Goal: Task Accomplishment & Management: Complete application form

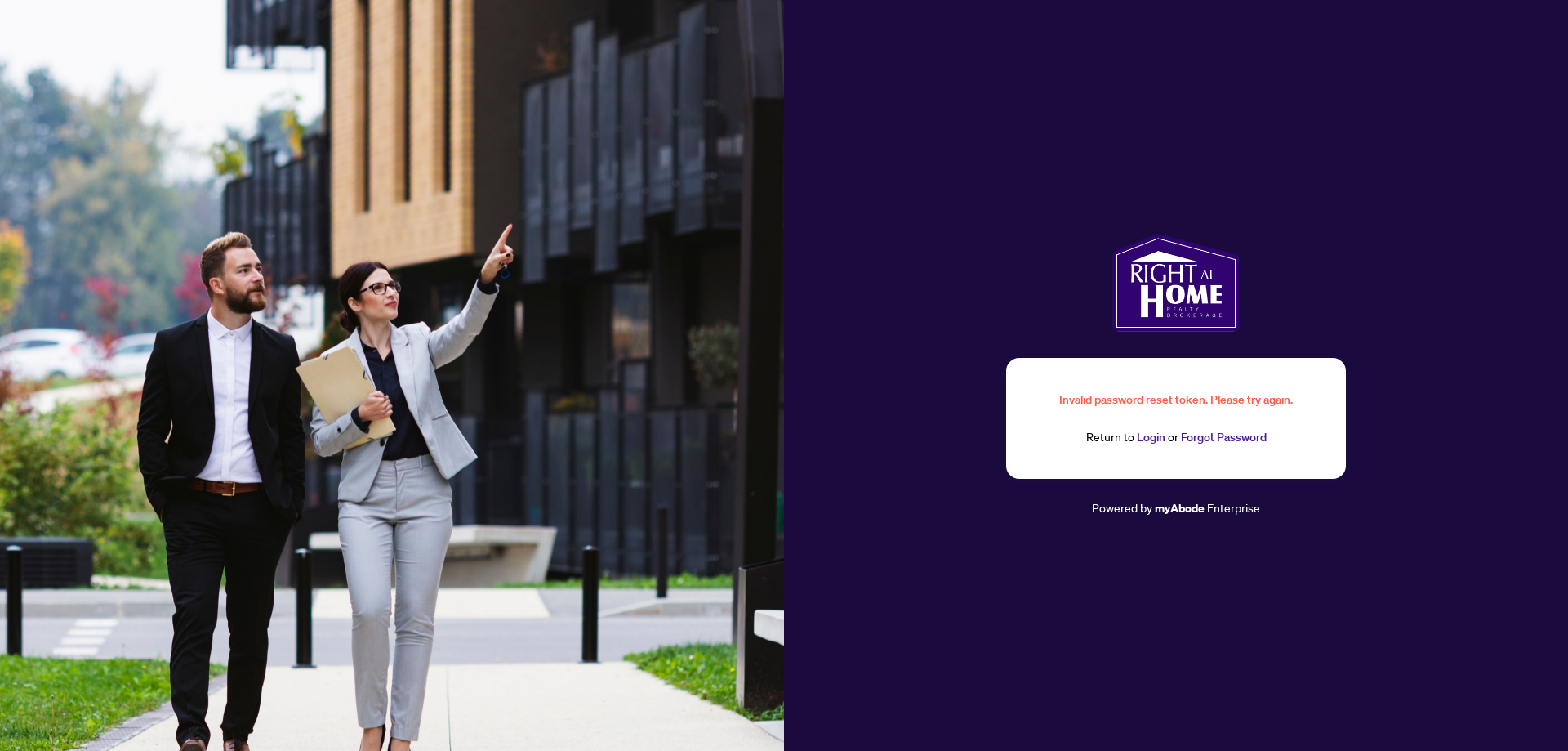
click at [1153, 439] on link "Login" at bounding box center [1151, 436] width 29 height 14
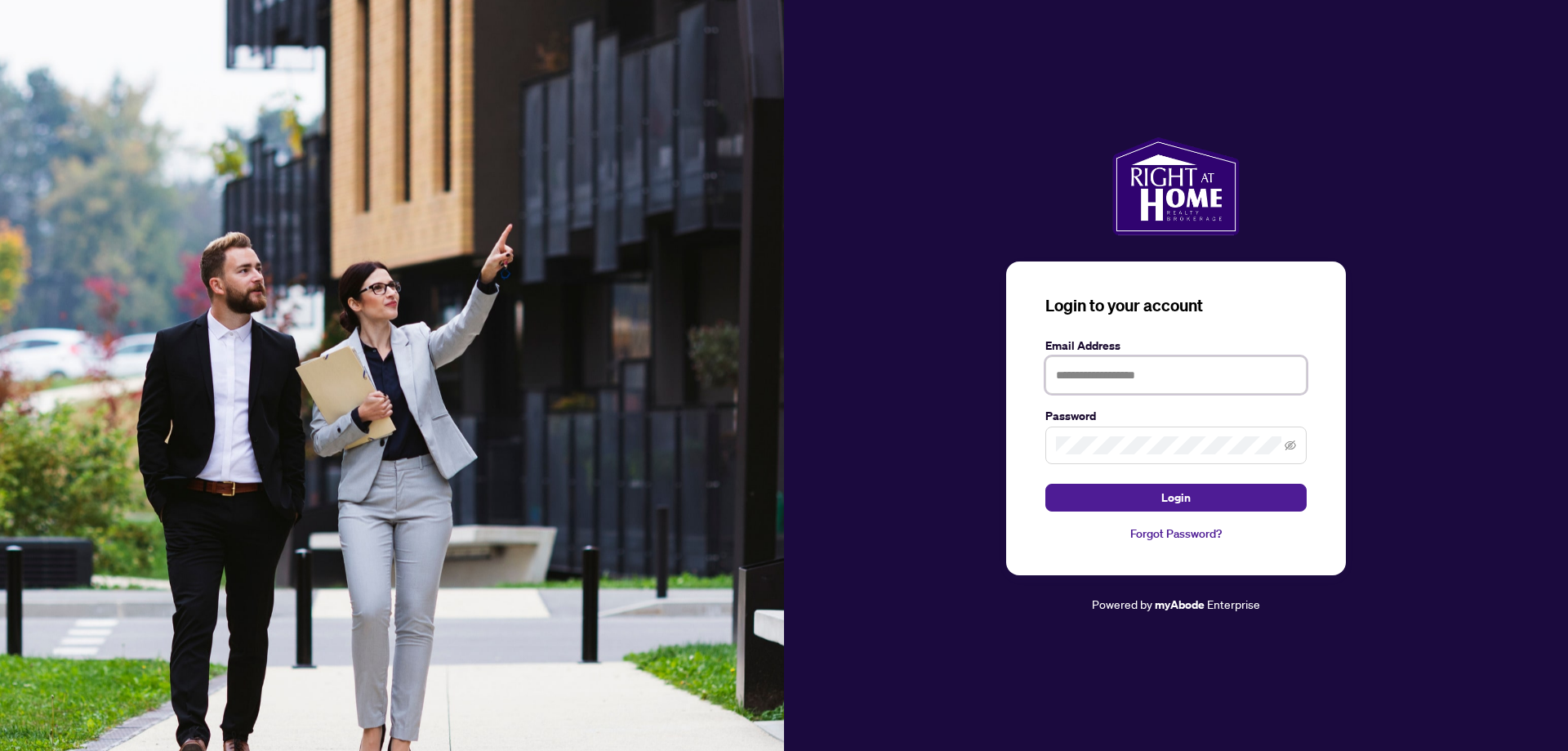
click at [1155, 383] on input "text" at bounding box center [1176, 375] width 262 height 37
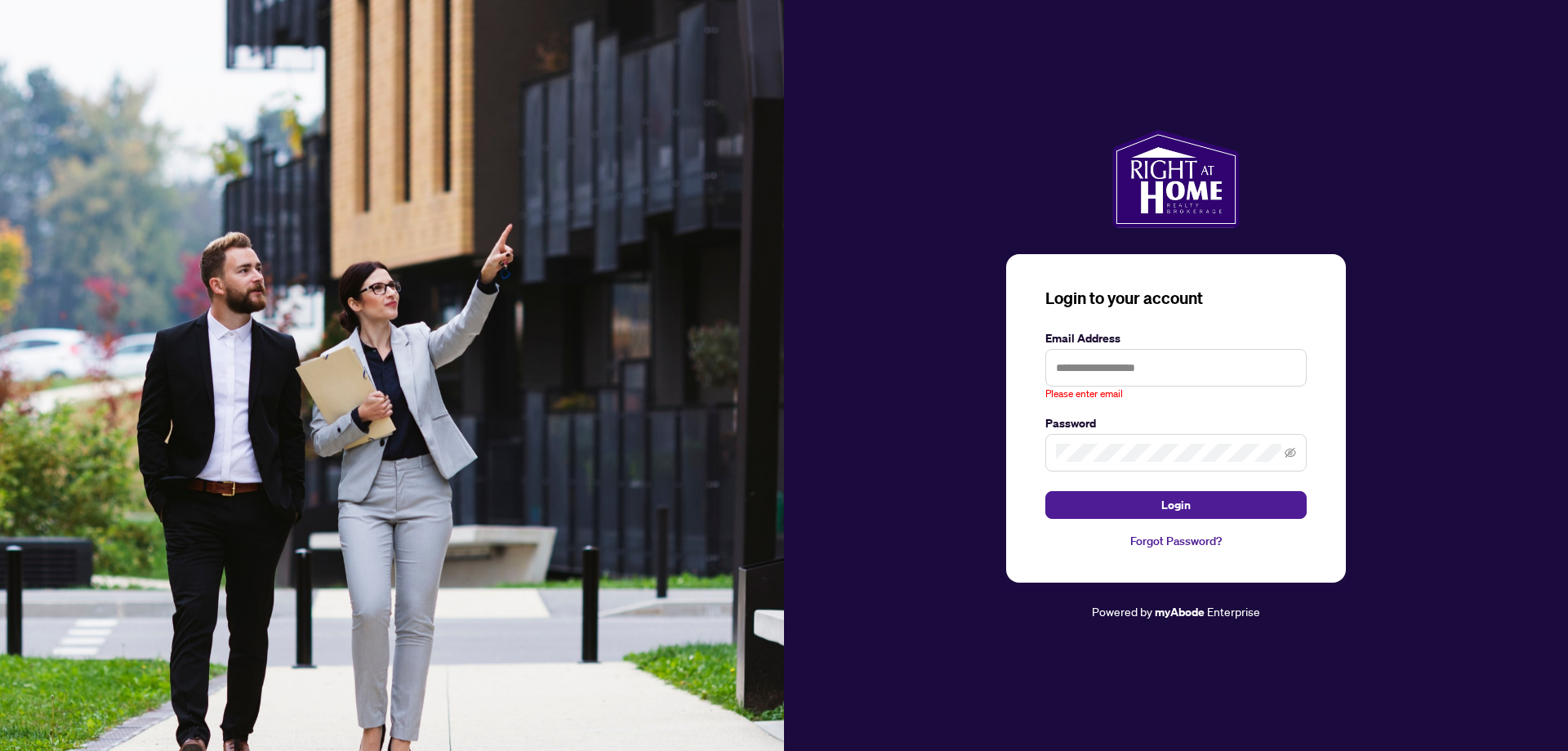
click at [1201, 535] on link "Forgot Password?" at bounding box center [1176, 540] width 262 height 18
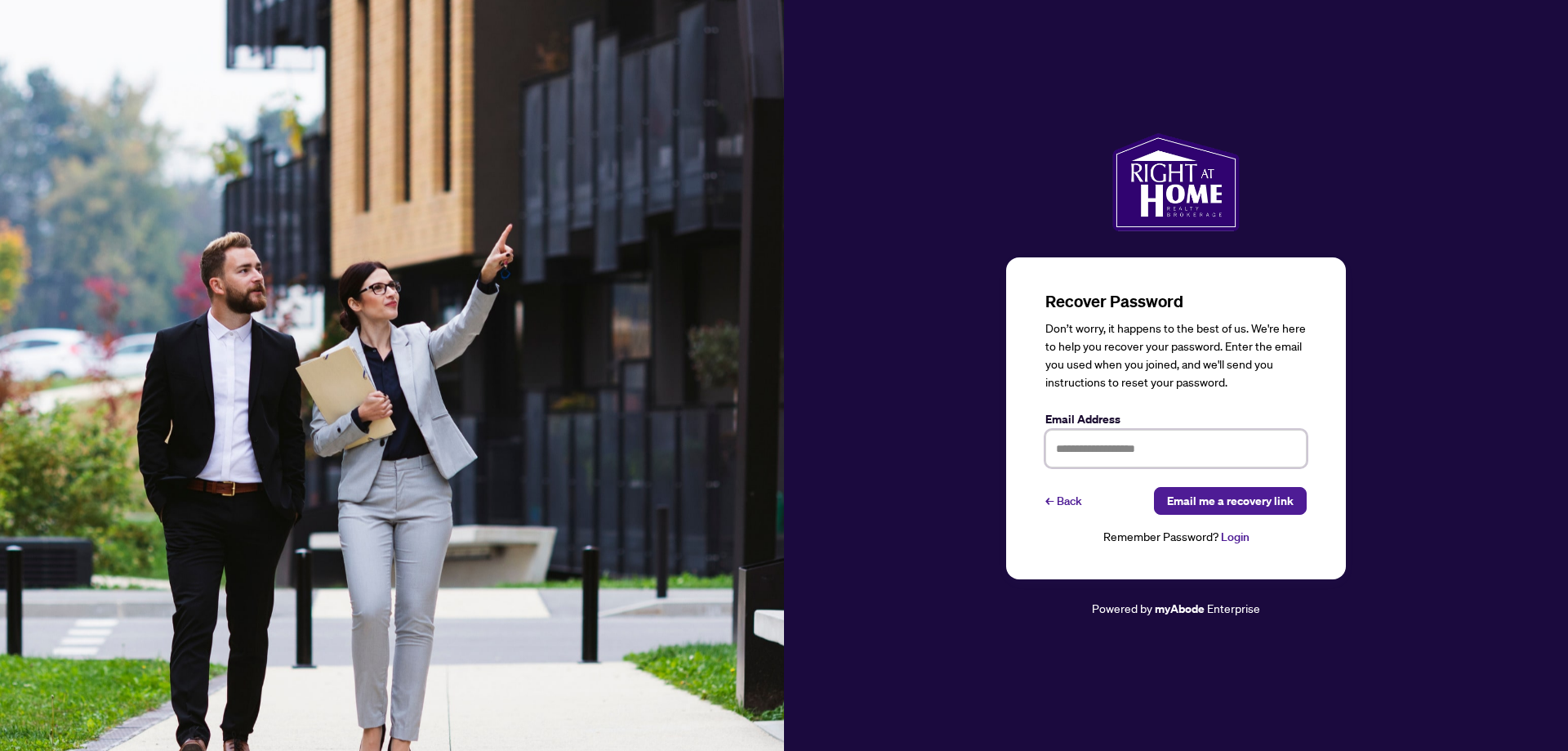
click at [1168, 450] on input "text" at bounding box center [1176, 448] width 262 height 37
type input "**********"
click at [1204, 508] on span "Email me a recovery link" at bounding box center [1231, 500] width 127 height 26
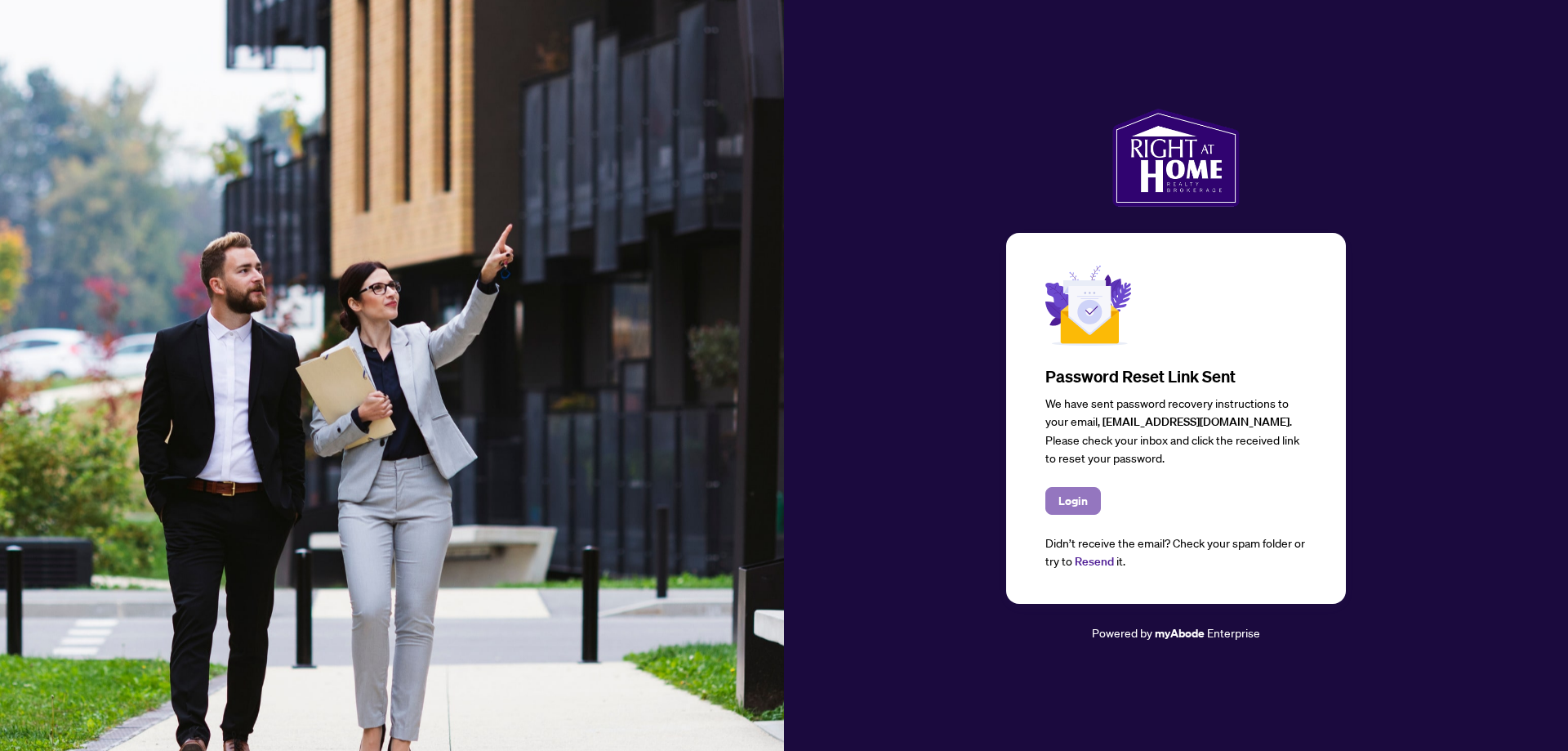
click at [1079, 505] on span "Login" at bounding box center [1073, 500] width 30 height 26
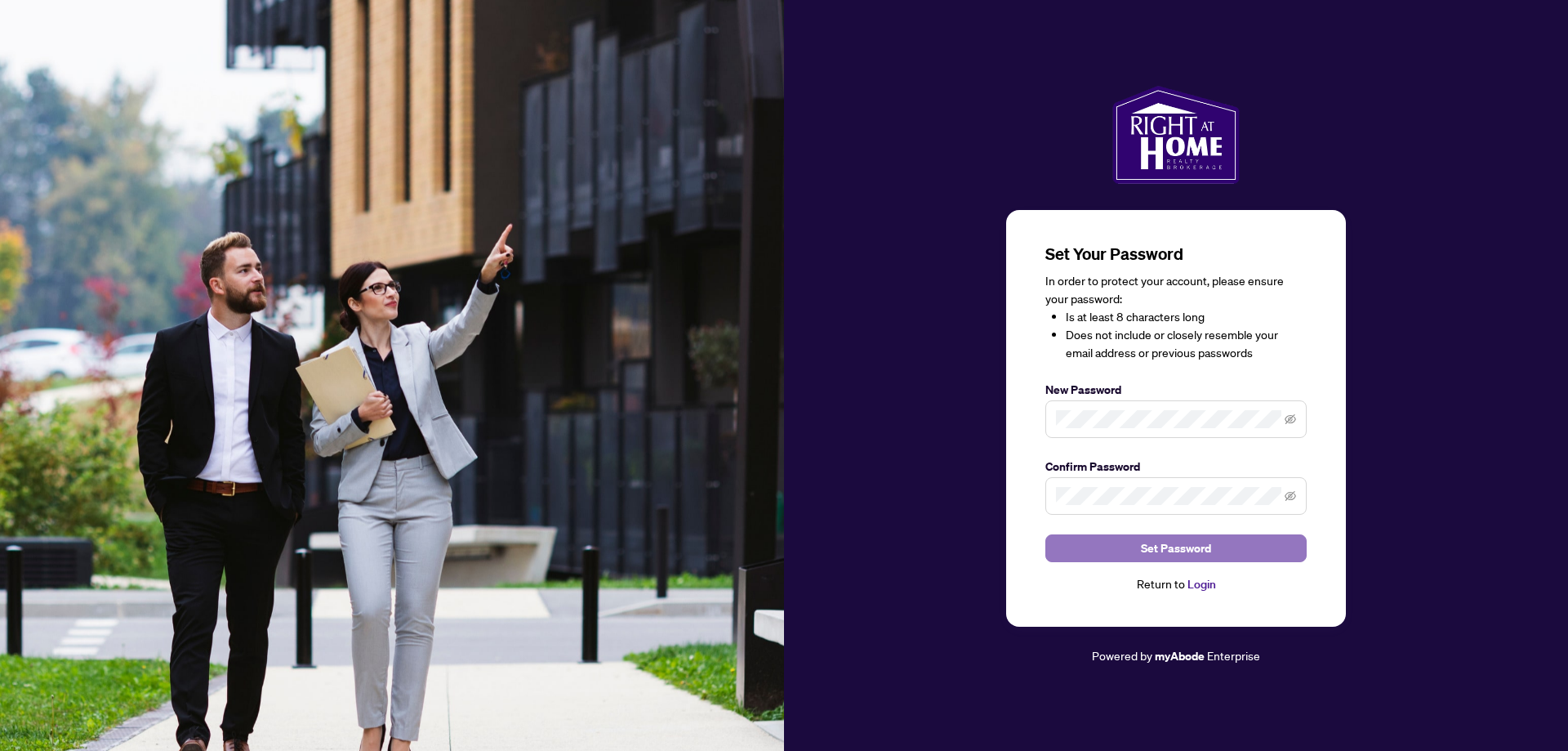
click at [1162, 551] on span "Set Password" at bounding box center [1176, 548] width 70 height 26
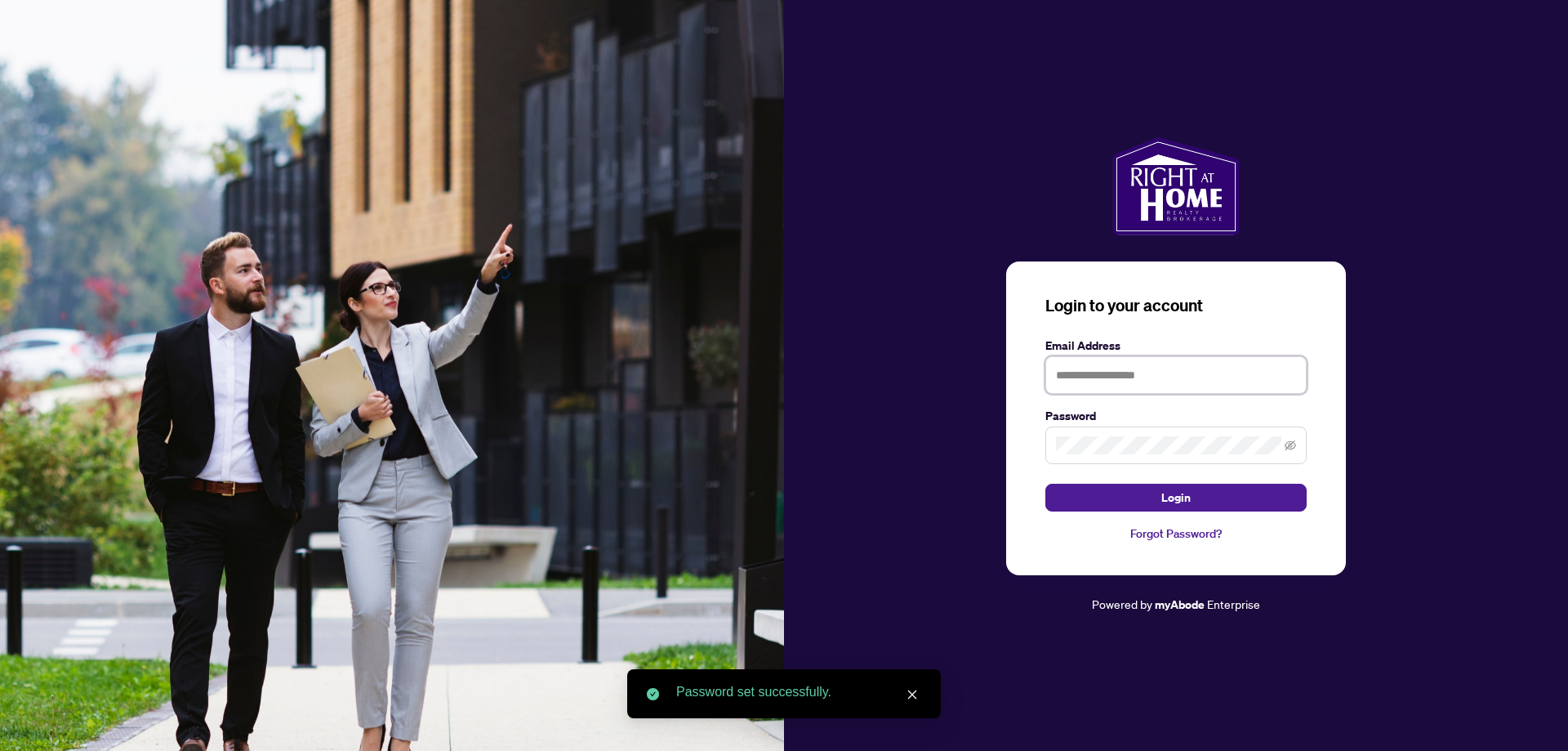
click at [1135, 381] on input "text" at bounding box center [1176, 375] width 262 height 37
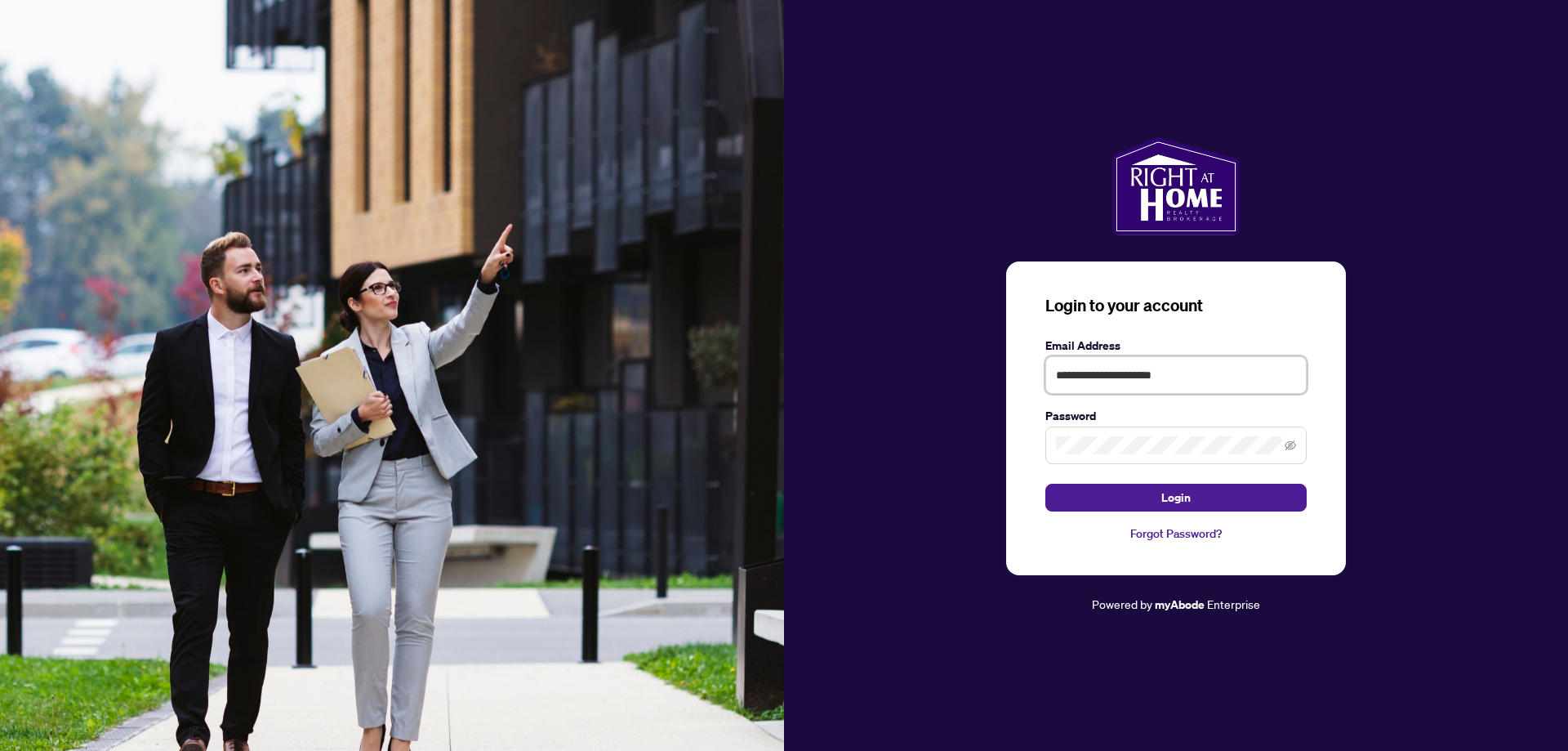
type input "**********"
click at [1138, 504] on button "Login" at bounding box center [1176, 497] width 262 height 28
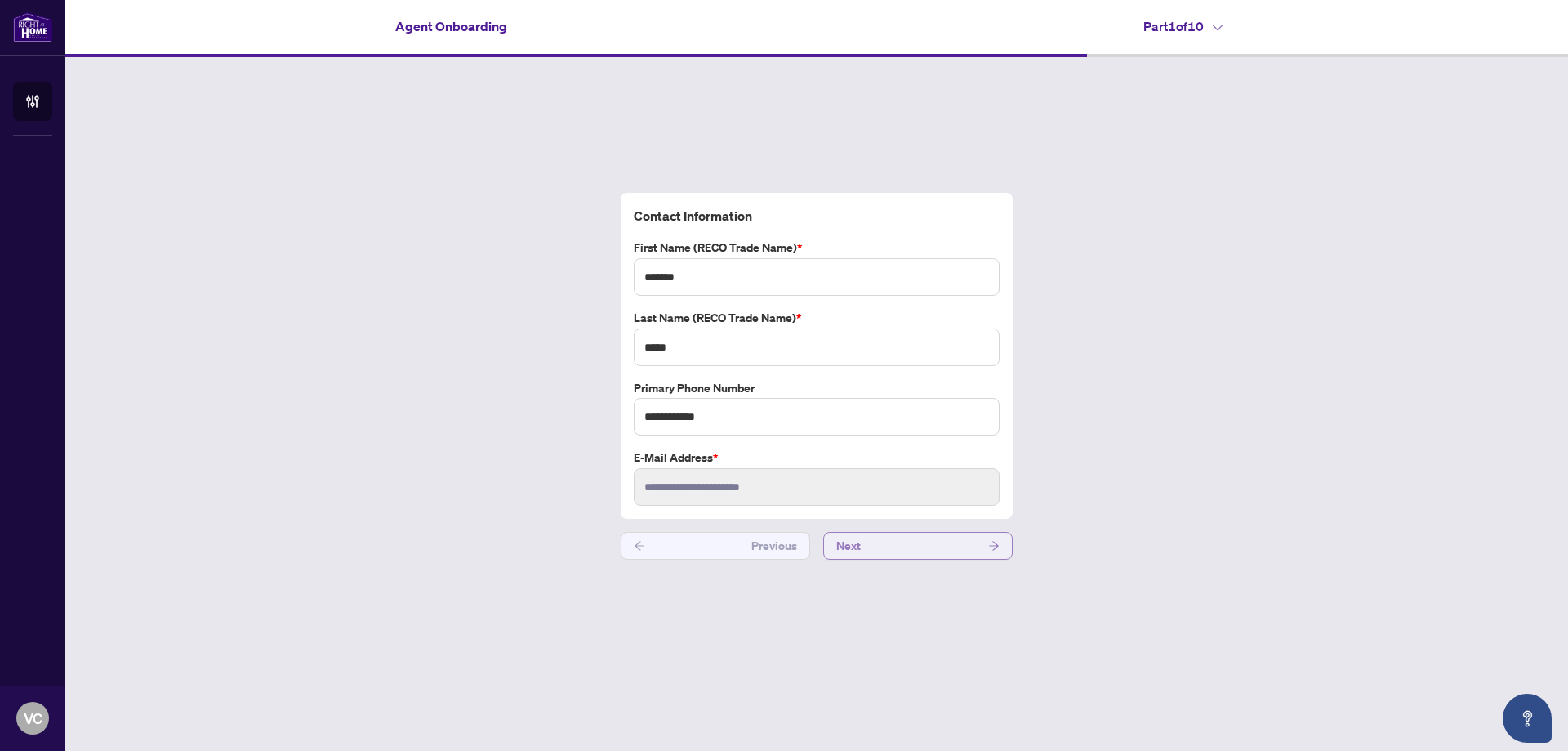
click at [952, 540] on button "Next" at bounding box center [919, 545] width 190 height 28
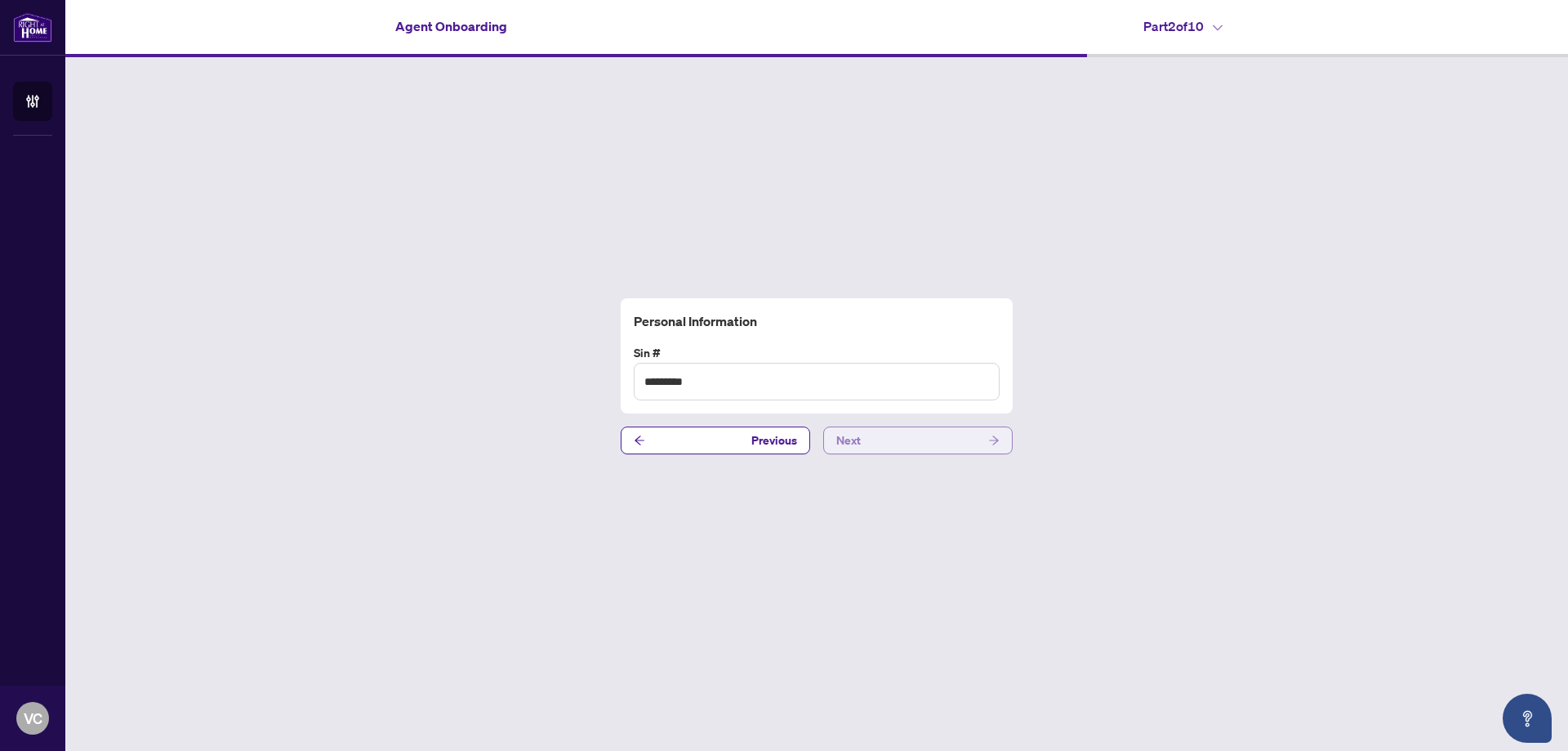
click at [906, 446] on button "Next" at bounding box center [919, 440] width 190 height 28
click at [862, 444] on button "Next" at bounding box center [919, 440] width 190 height 28
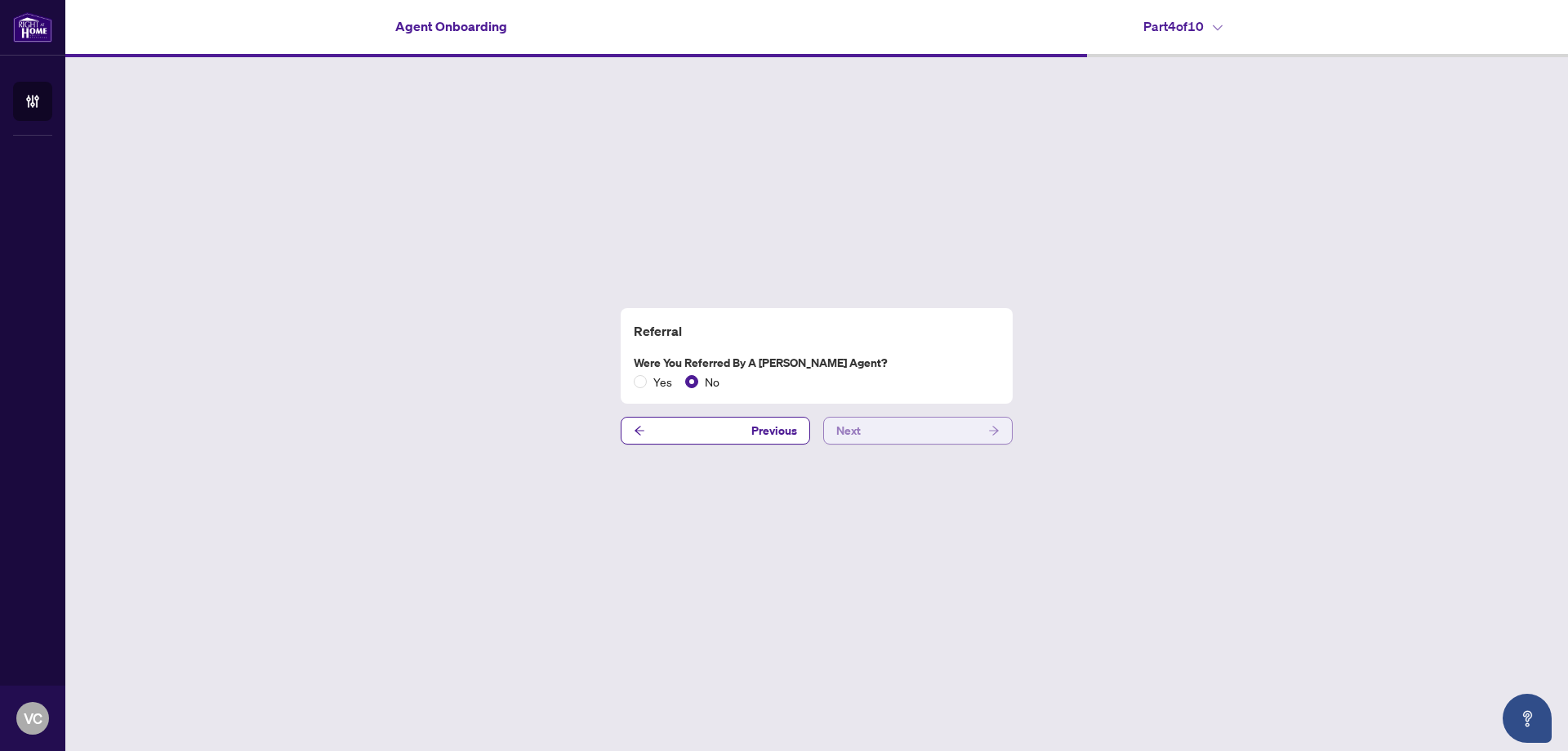
click at [856, 433] on span "Next" at bounding box center [848, 430] width 25 height 26
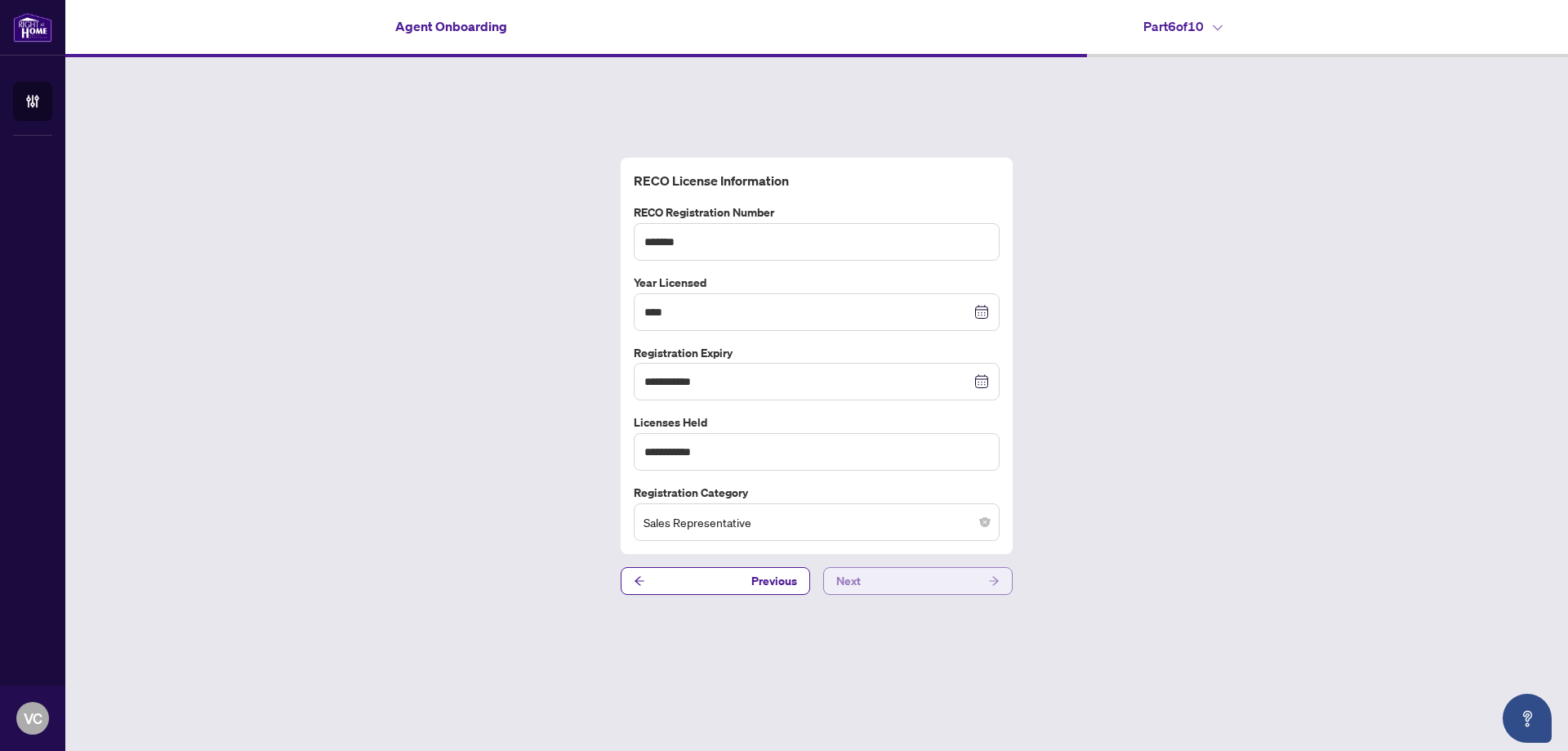
click at [869, 579] on button "Next" at bounding box center [919, 581] width 190 height 28
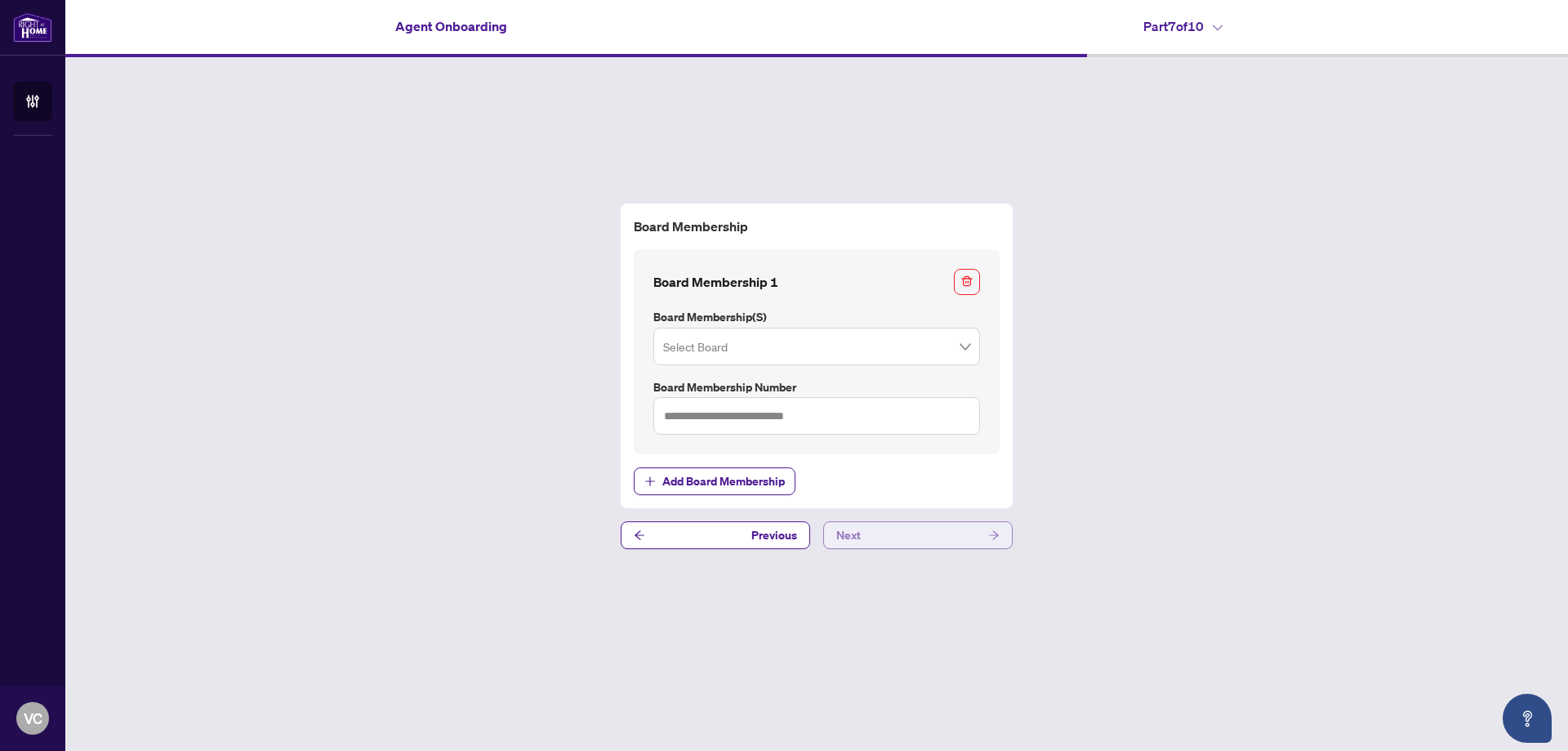
click at [903, 537] on button "Next" at bounding box center [919, 535] width 190 height 28
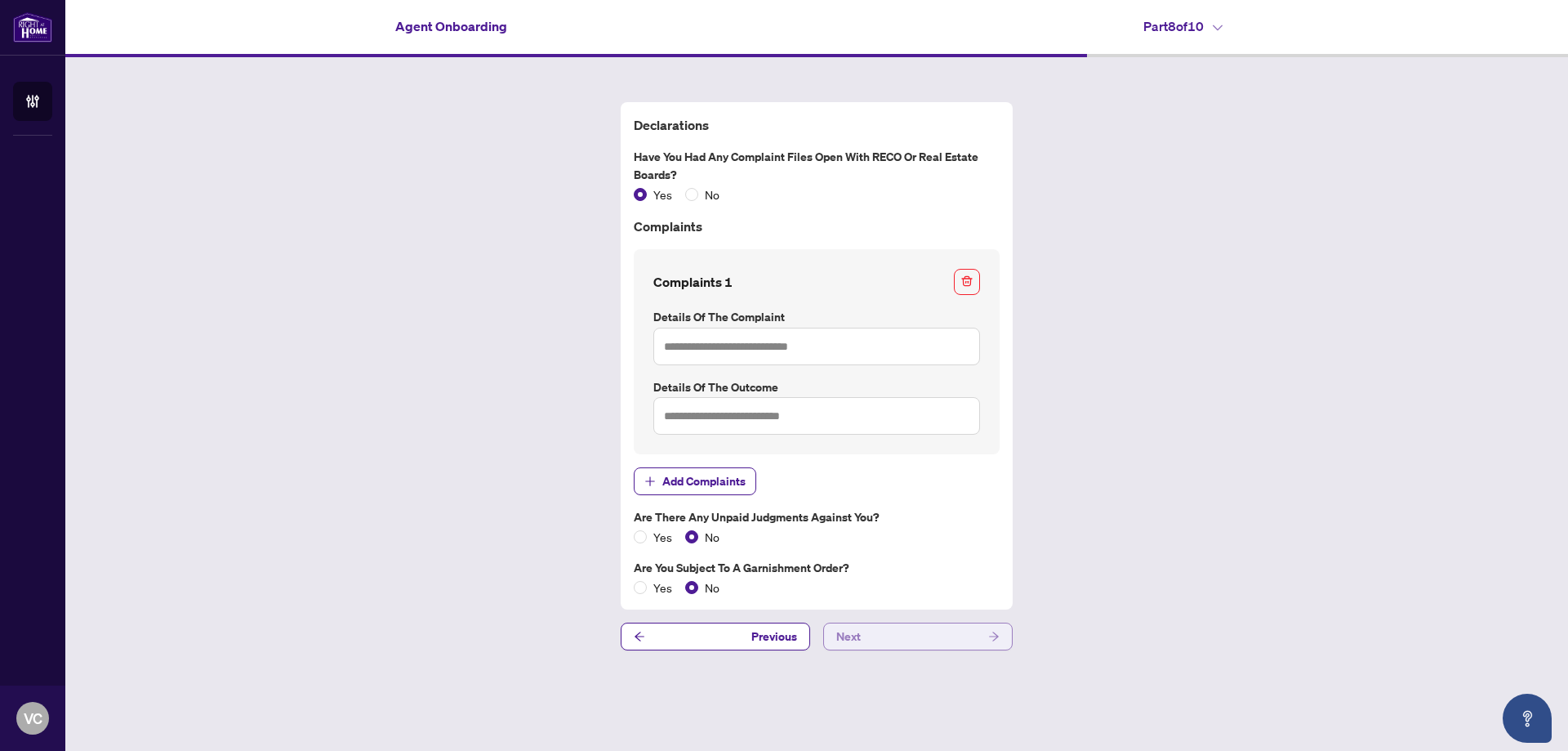
click at [897, 637] on button "Next" at bounding box center [919, 636] width 190 height 28
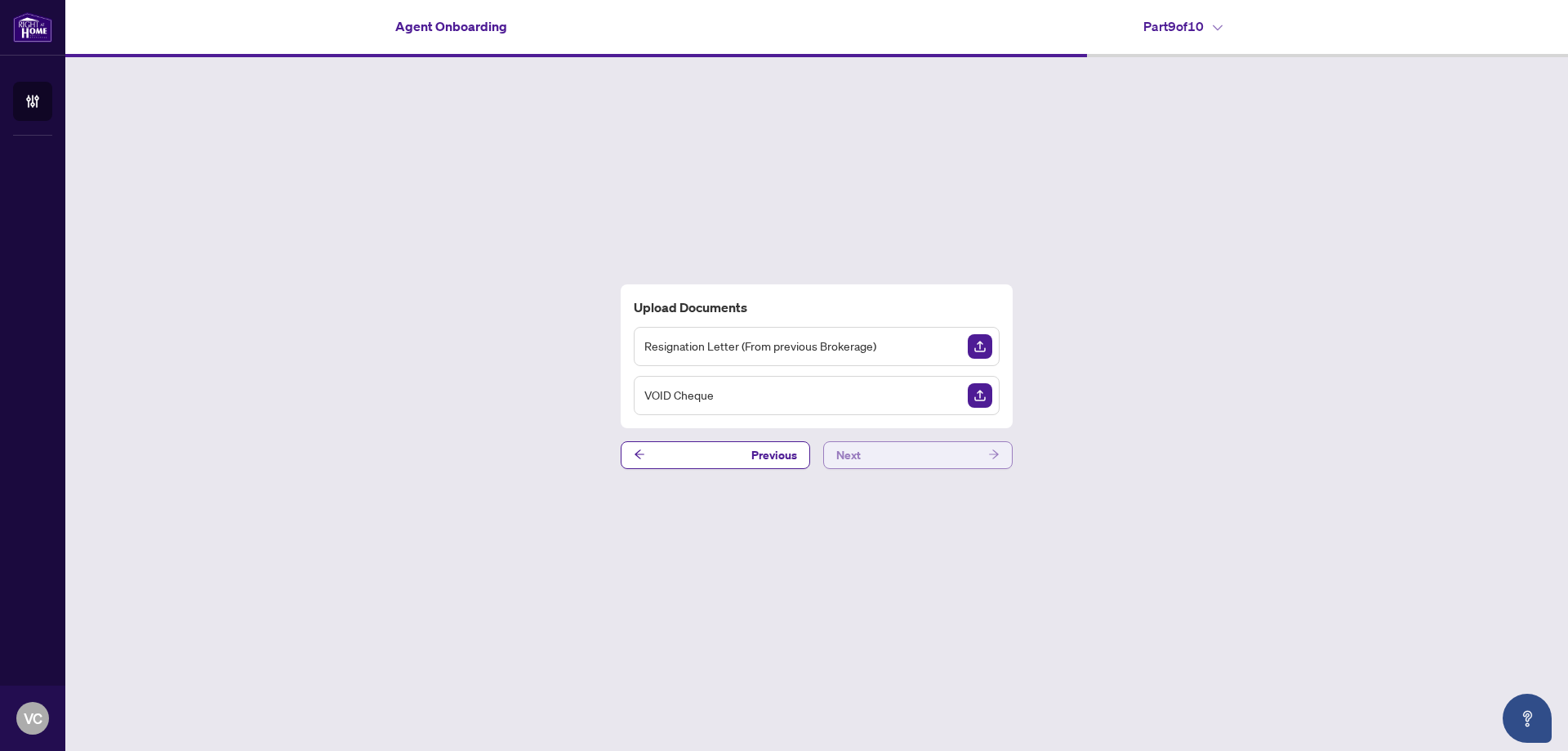
click at [904, 456] on button "Next" at bounding box center [919, 455] width 190 height 28
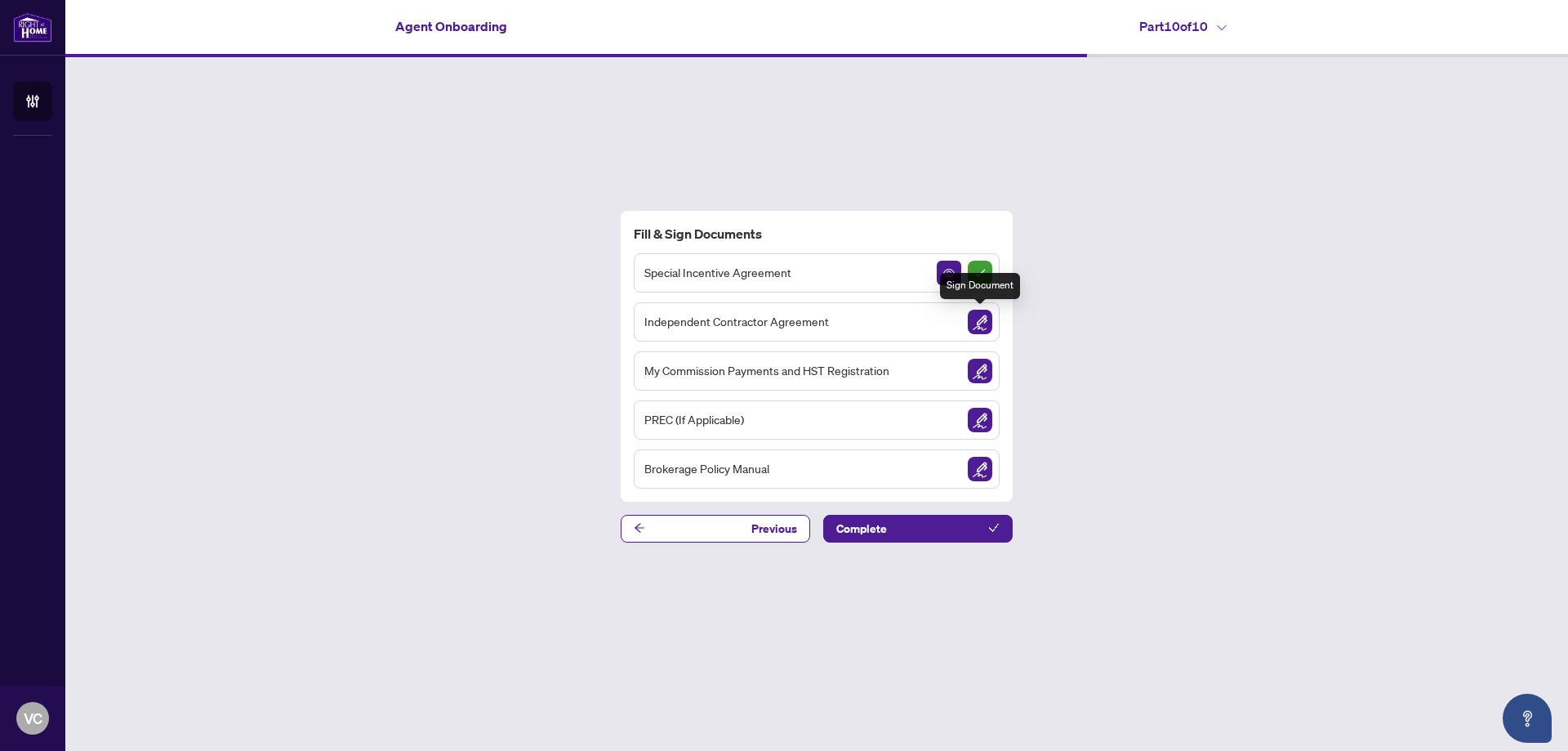
click at [976, 326] on img "Sign Document" at bounding box center [980, 322] width 25 height 25
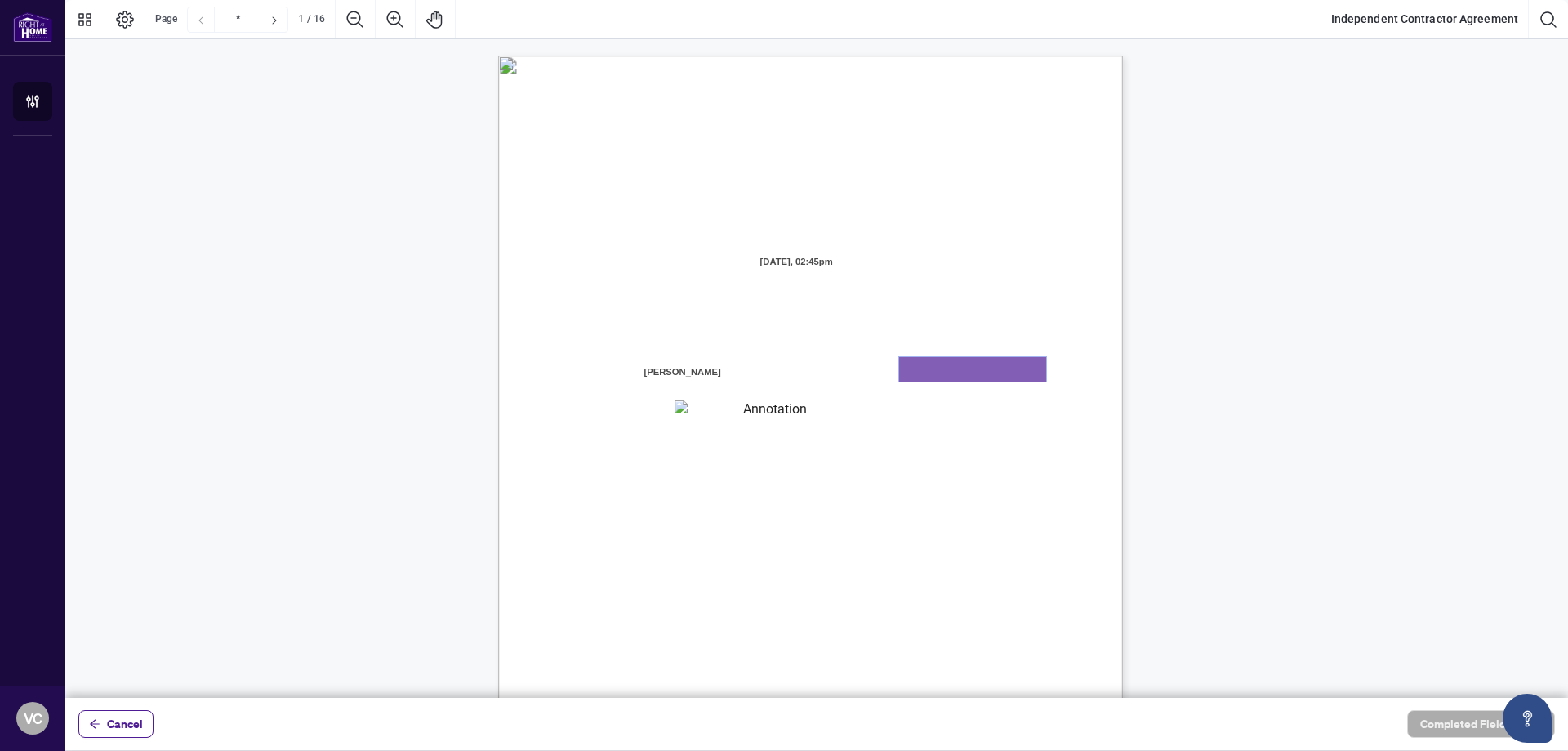
click at [966, 369] on textarea "01K2N7ZVXADQDZS13CP82GTG0Z" at bounding box center [973, 369] width 147 height 25
type textarea "**********"
click at [743, 406] on textarea "01K2N800VRNZWEDT7GS4268ZBH" at bounding box center [768, 411] width 187 height 21
type textarea "**********"
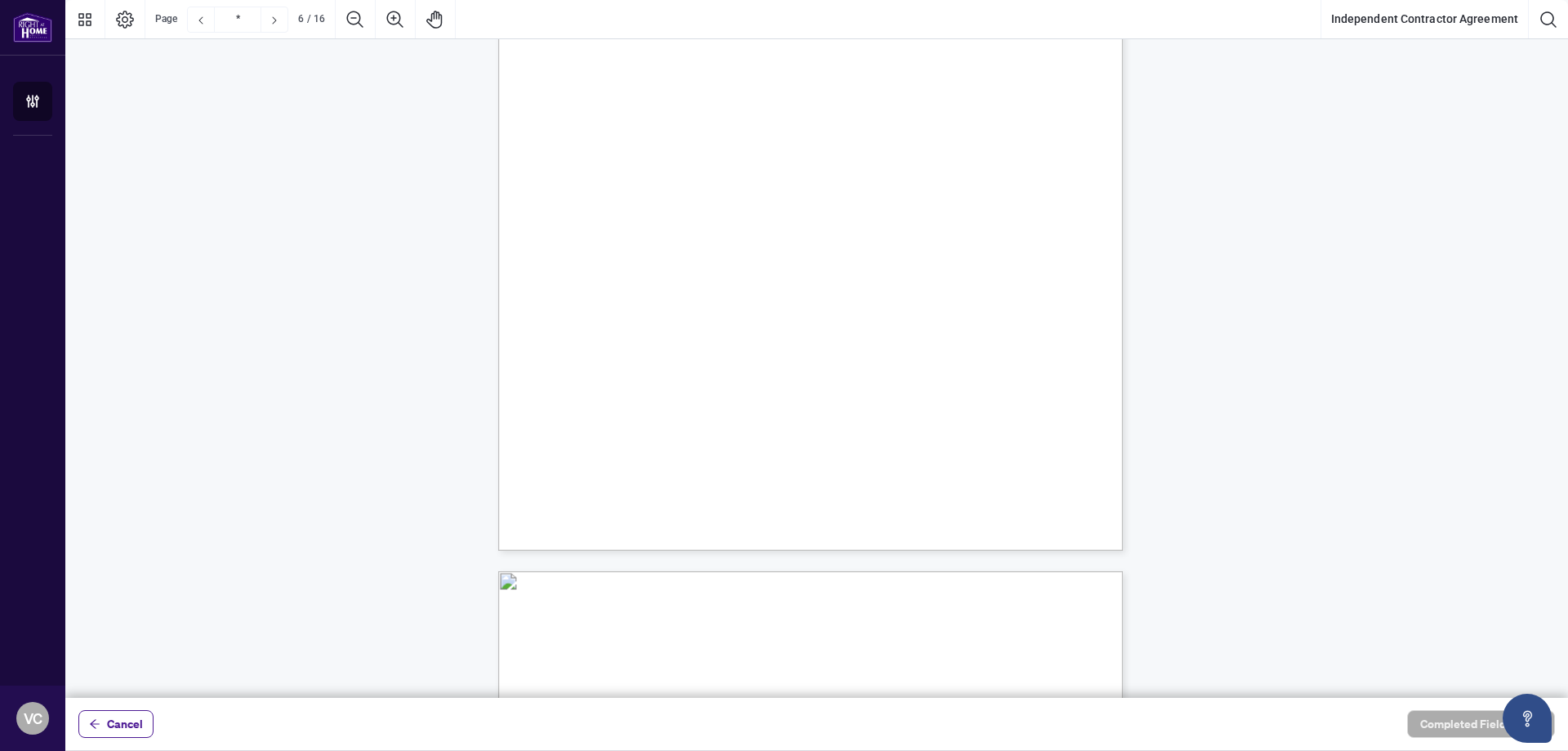
scroll to position [4459, 0]
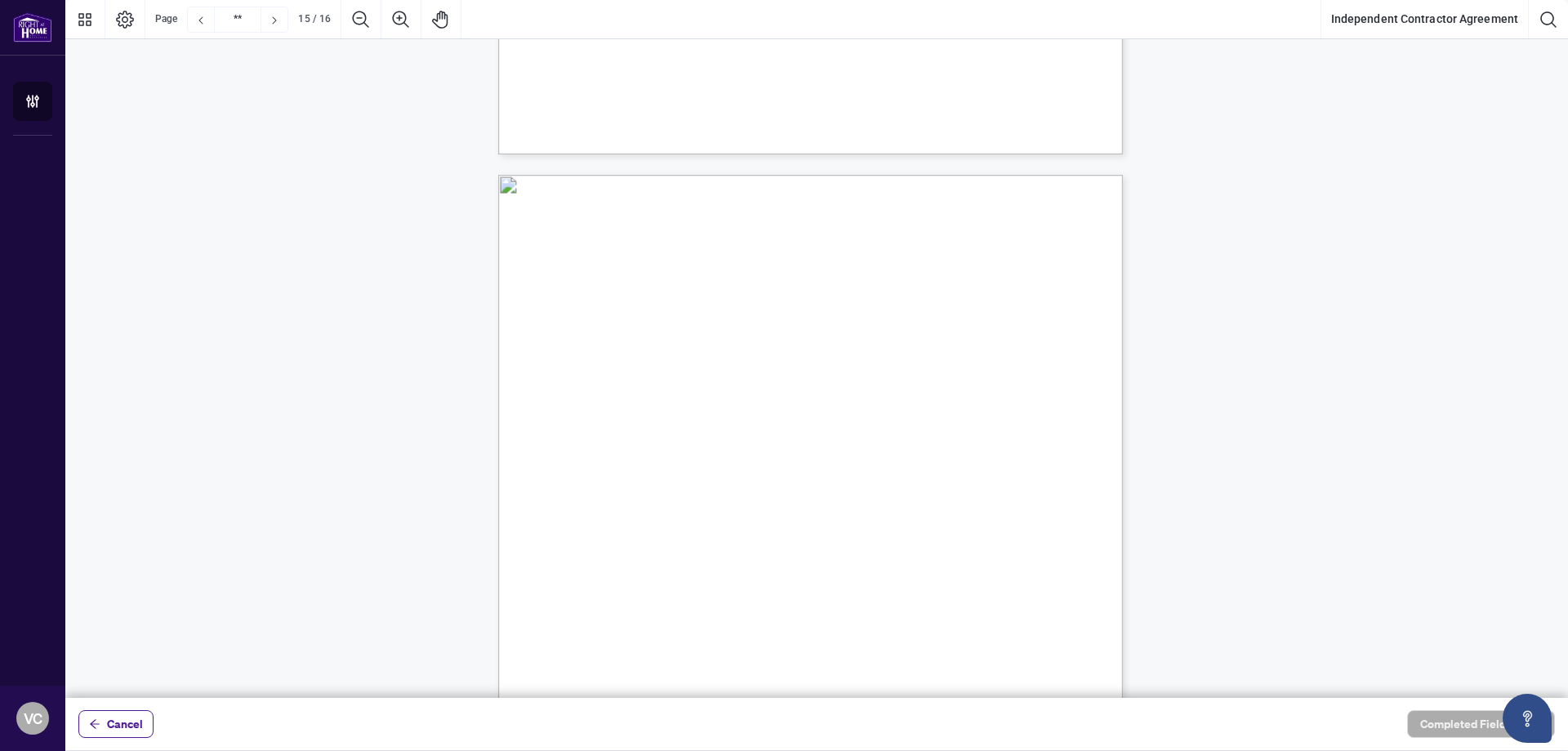
type input "**"
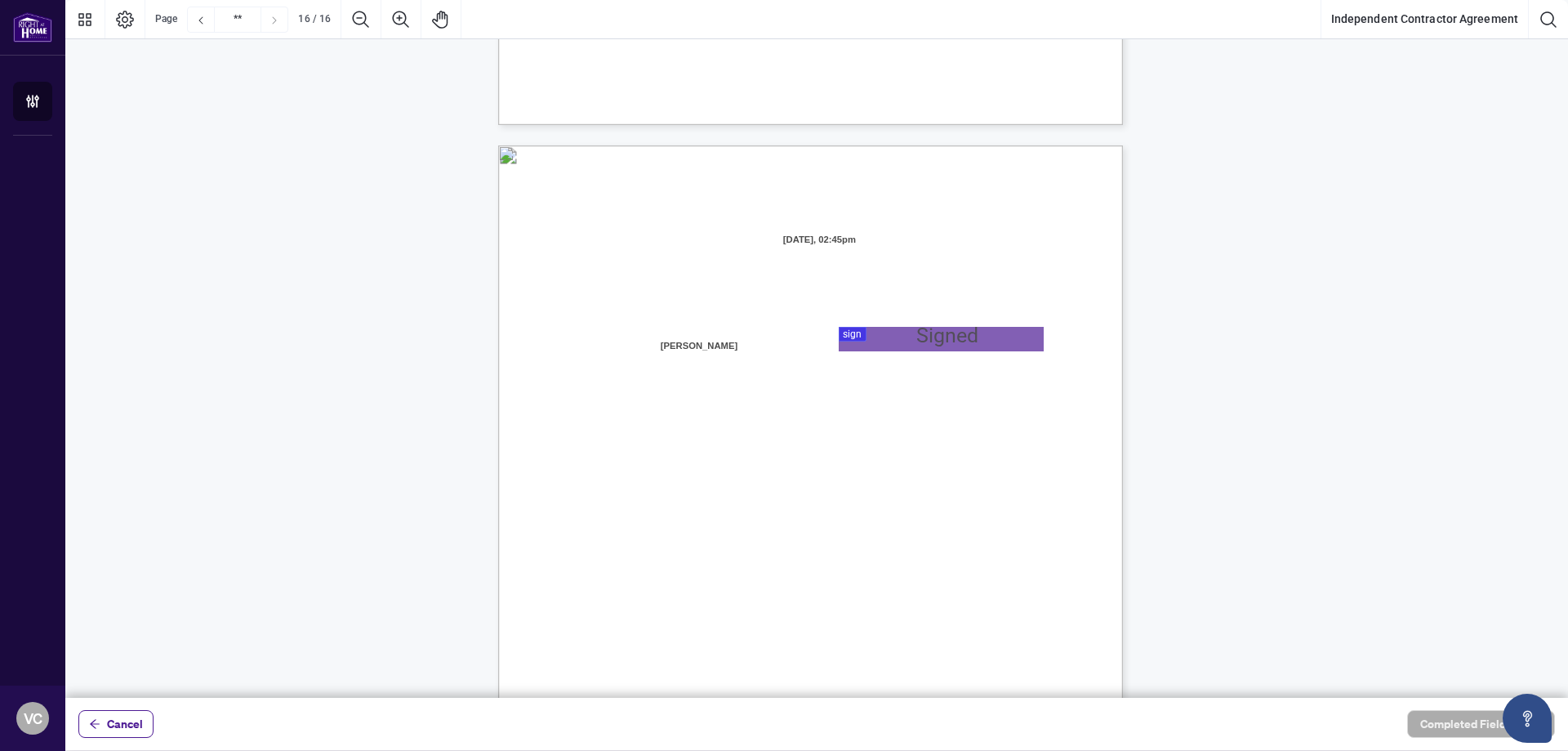
scroll to position [12327, 0]
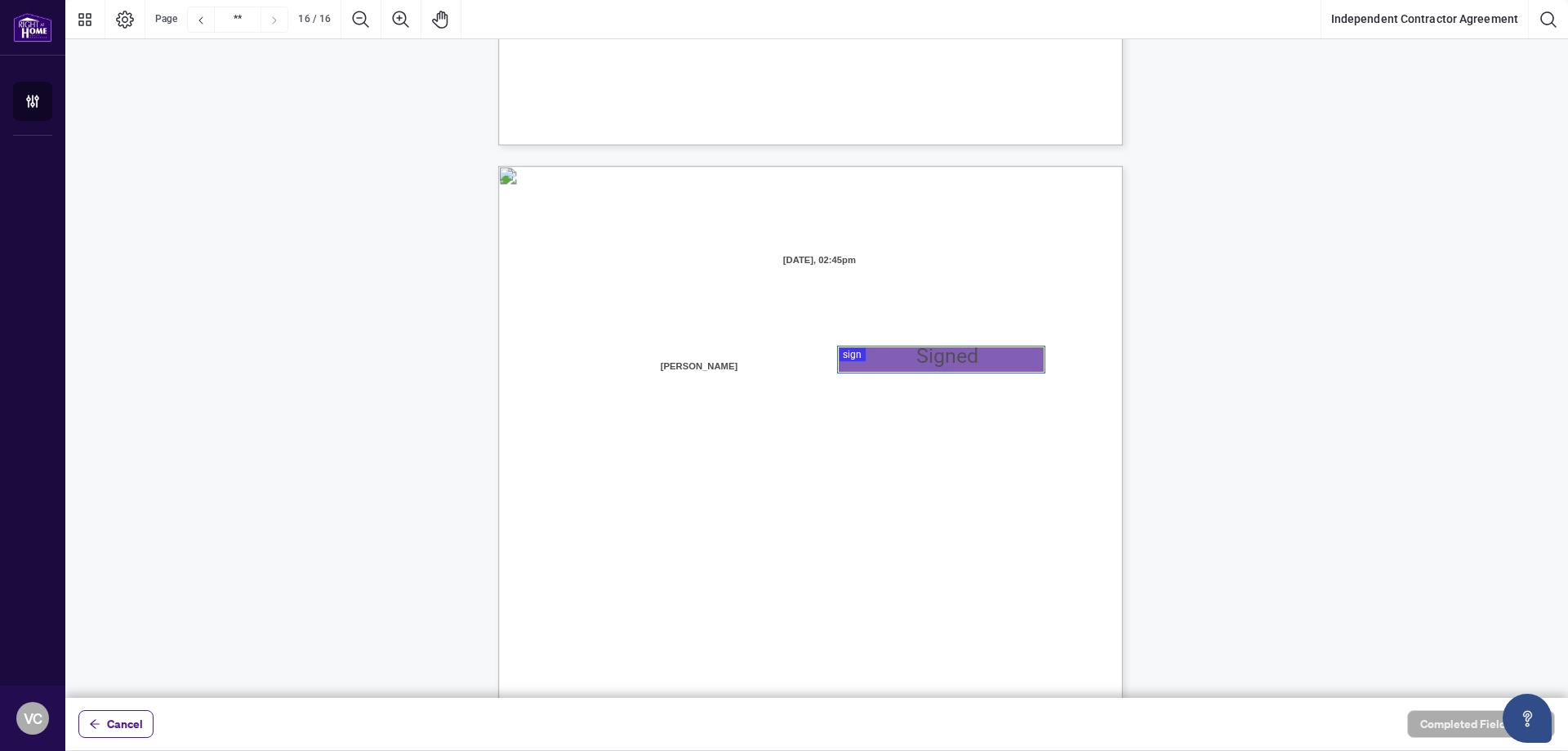
click at [855, 357] on div at bounding box center [816, 349] width 1503 height 698
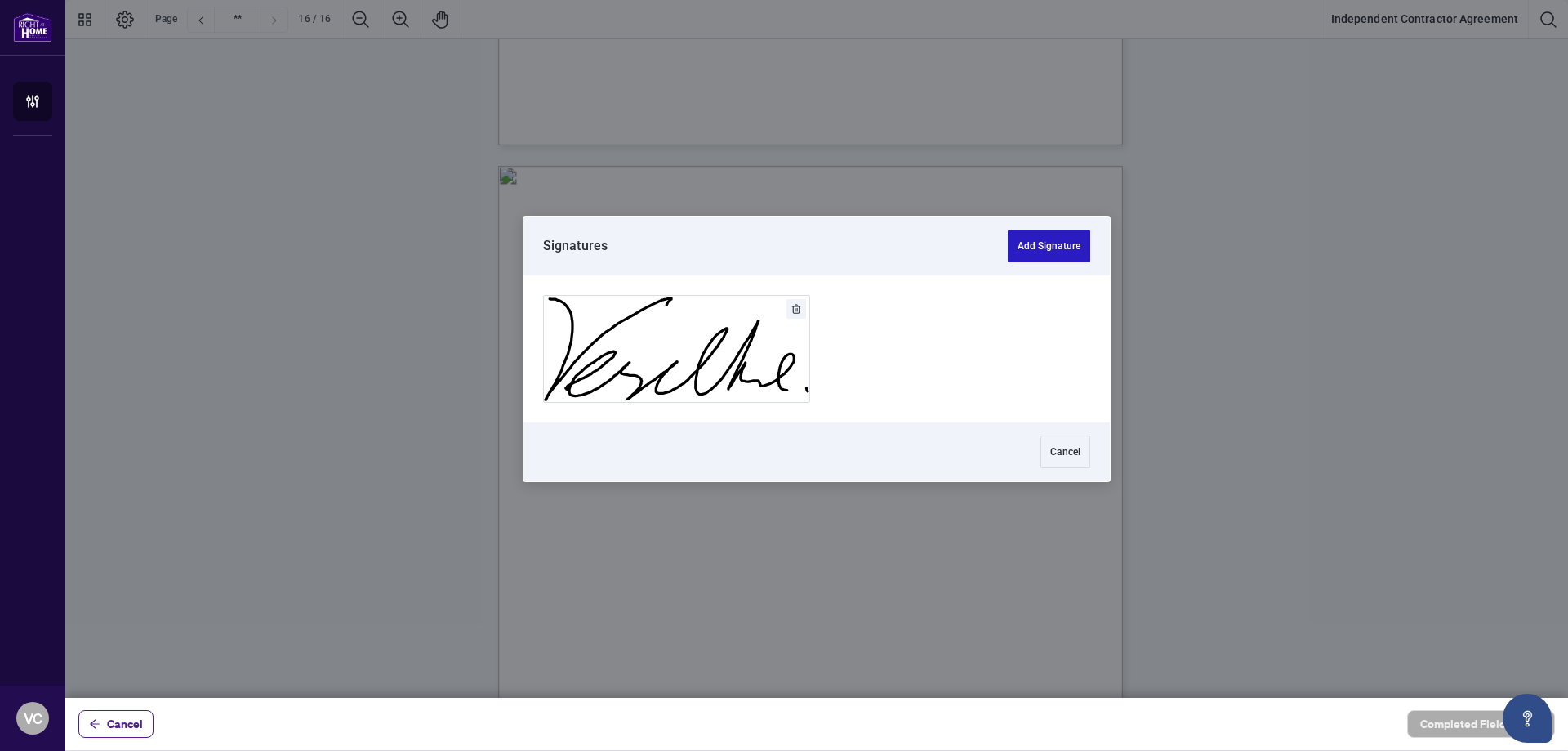
click at [1038, 251] on button "Add Signature" at bounding box center [1049, 246] width 82 height 33
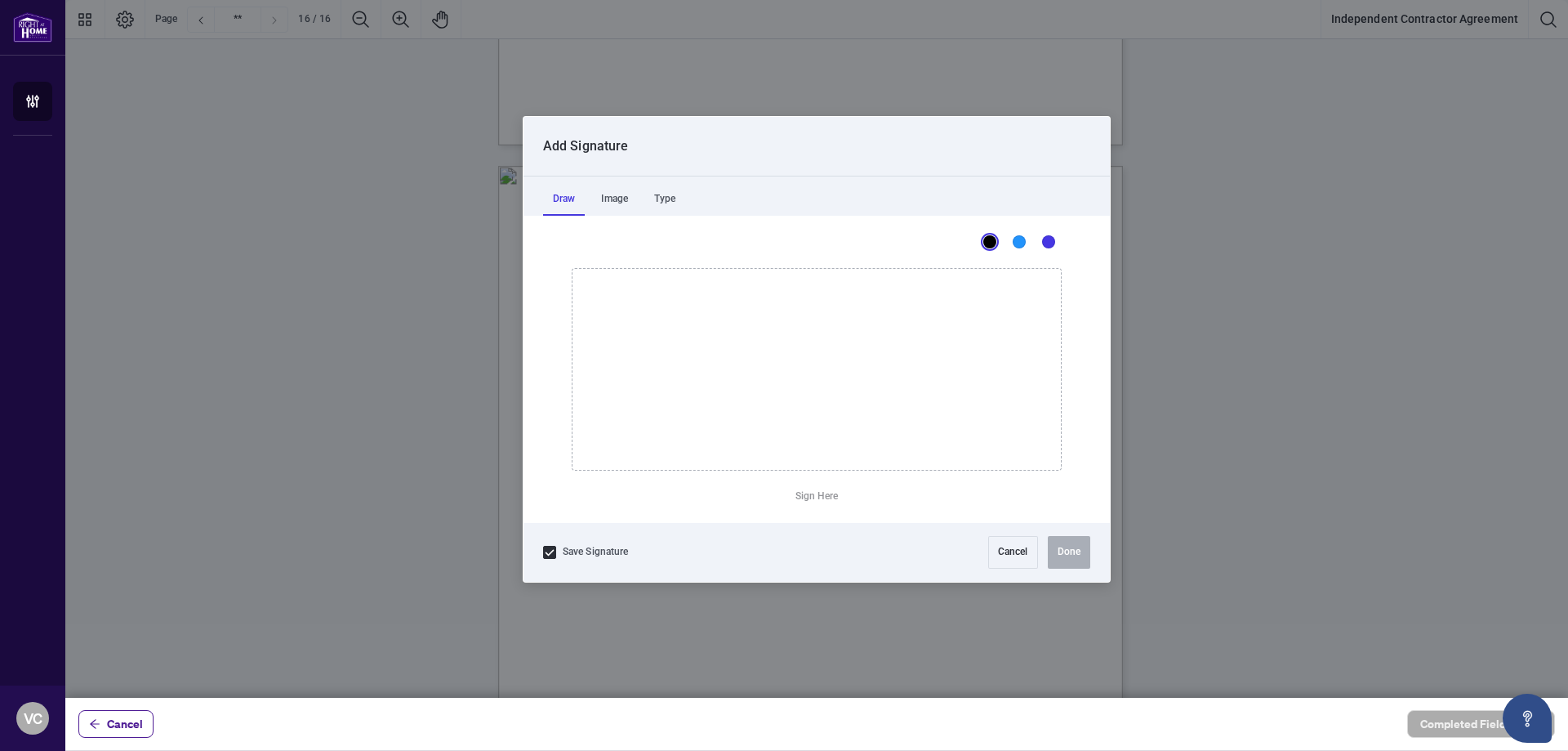
click at [953, 141] on div "Add Signature" at bounding box center [816, 146] width 587 height 59
drag, startPoint x: 953, startPoint y: 141, endPoint x: 692, endPoint y: 744, distance: 657.1
click at [692, 744] on div "Cancel Completed Fields 0 of 1" at bounding box center [816, 375] width 1503 height 750
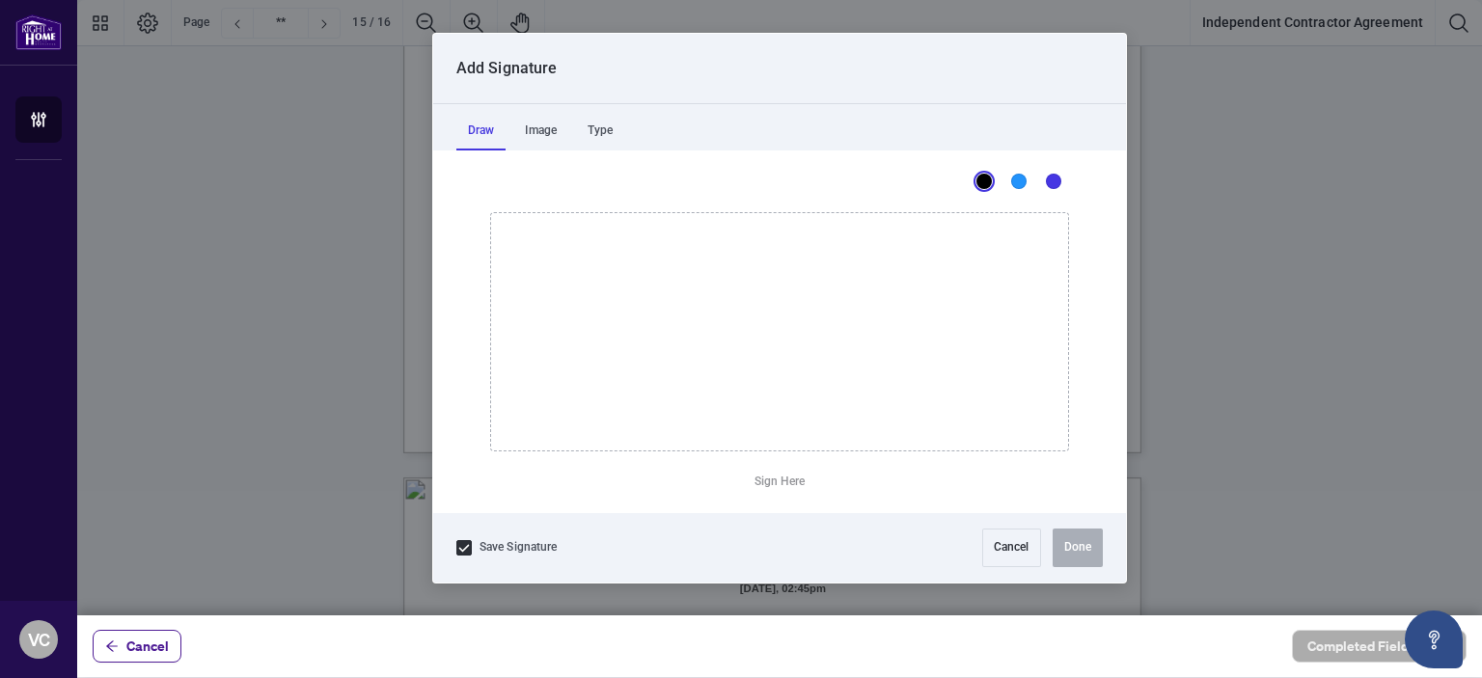
type input "**"
click at [478, 137] on div "Draw" at bounding box center [480, 131] width 49 height 39
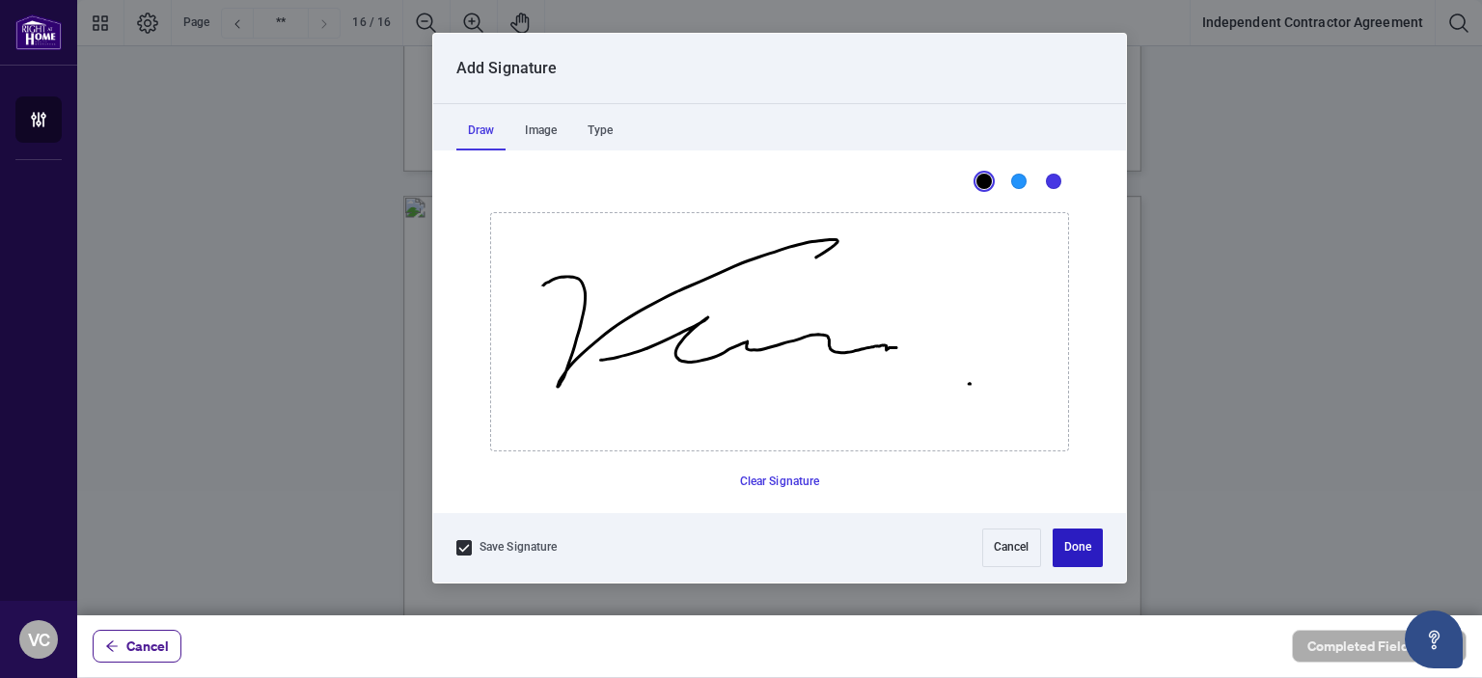
click at [1079, 554] on button "Done" at bounding box center [1078, 548] width 50 height 39
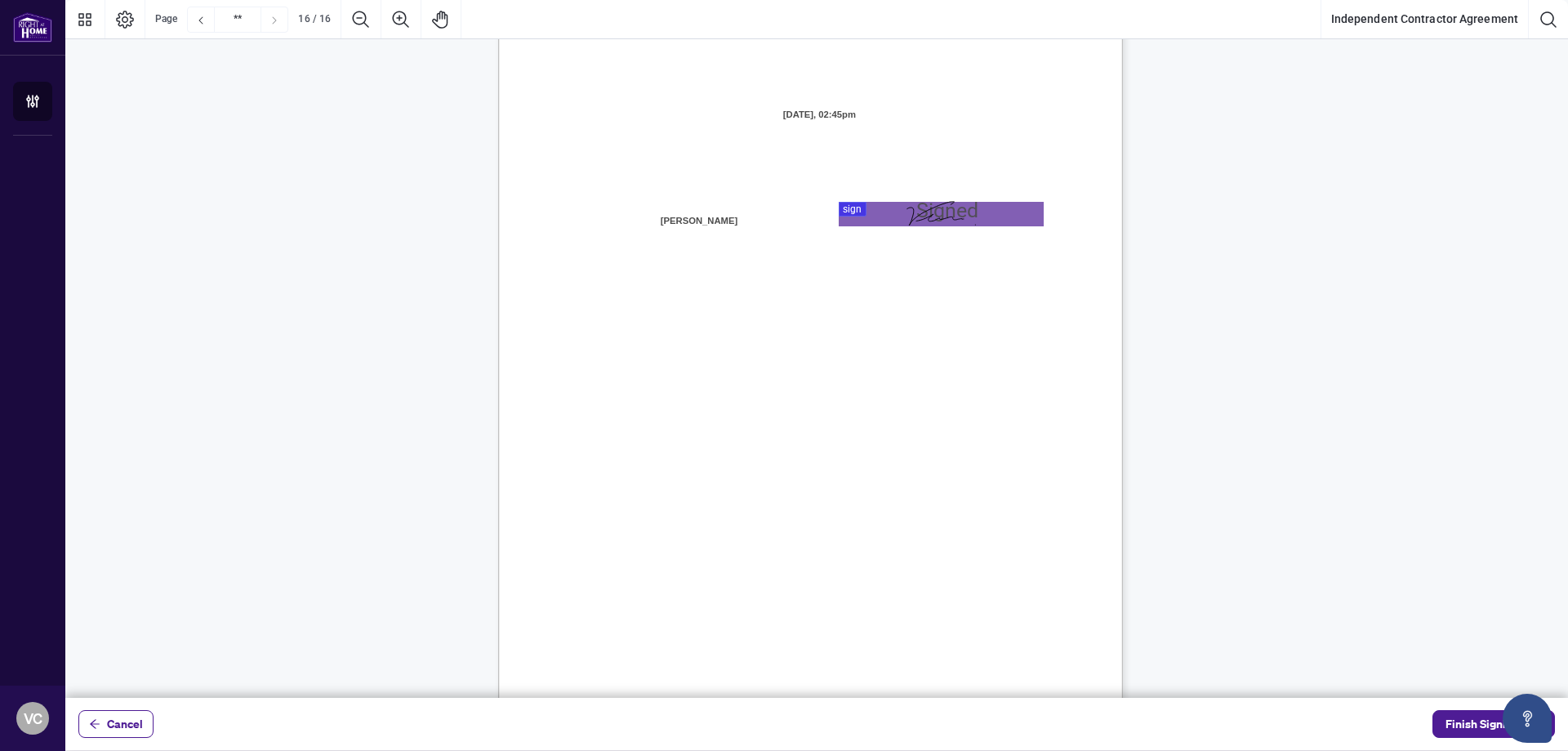
scroll to position [12620, 0]
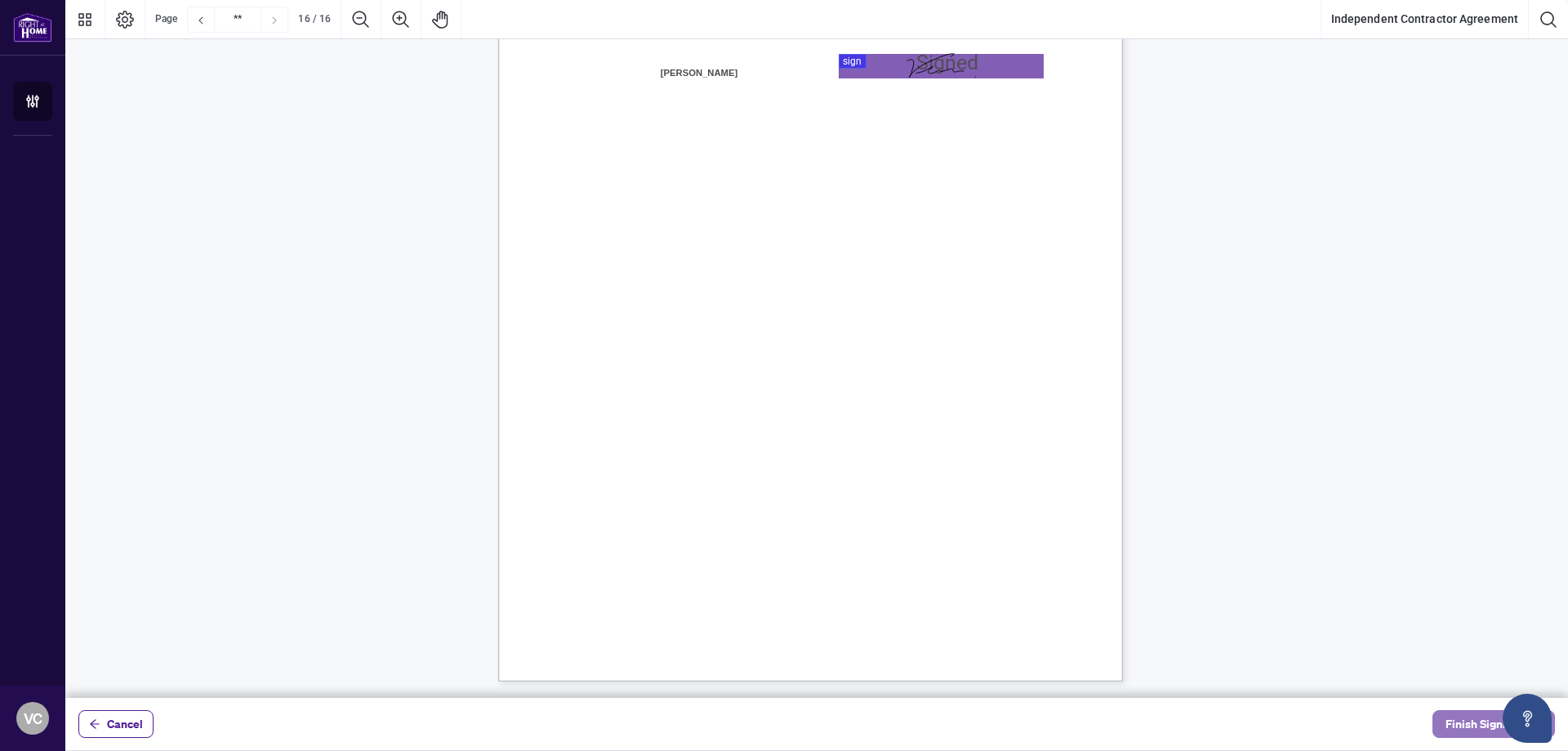
click at [1464, 727] on span "Finish Signing" at bounding box center [1482, 723] width 74 height 26
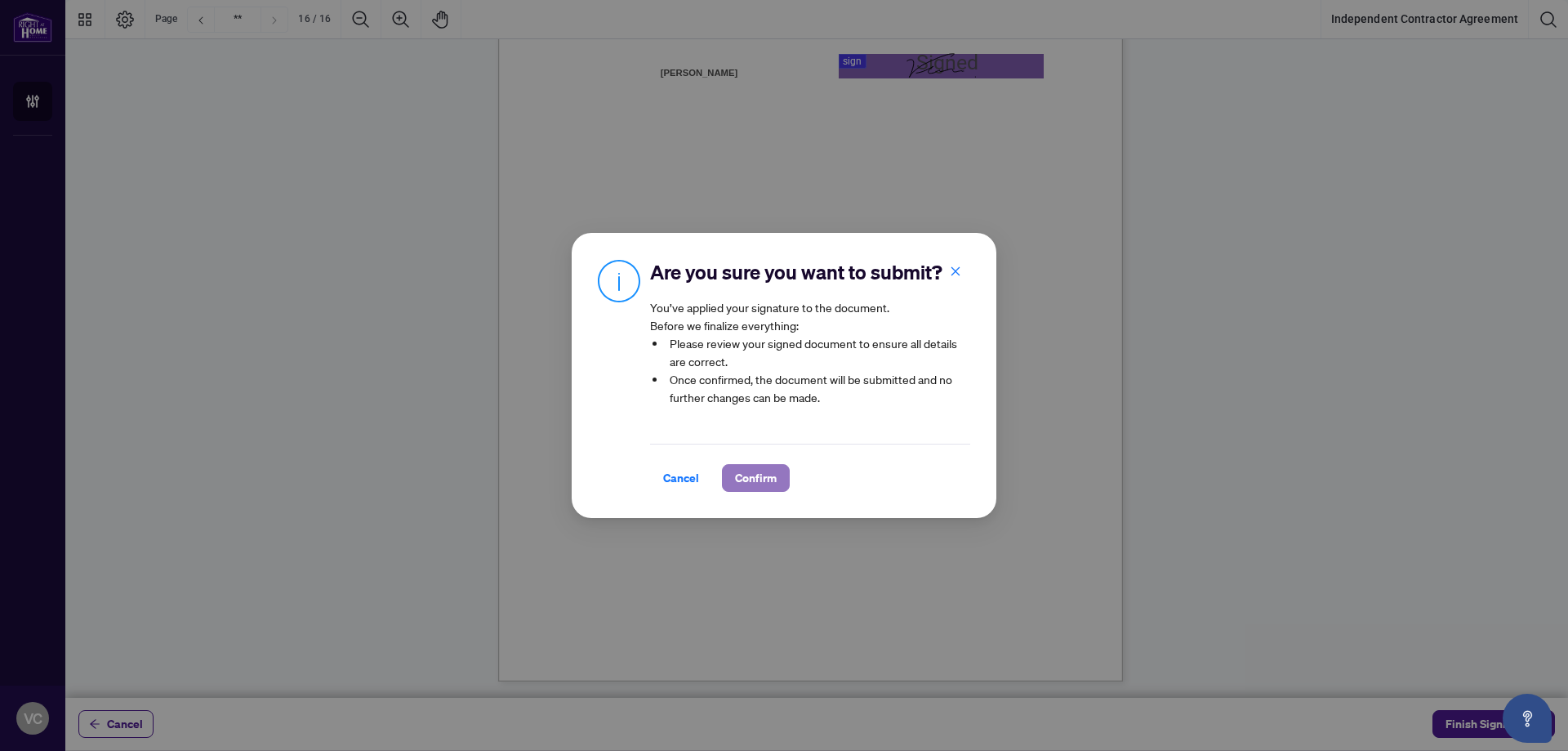
click at [755, 478] on span "Confirm" at bounding box center [755, 478] width 41 height 26
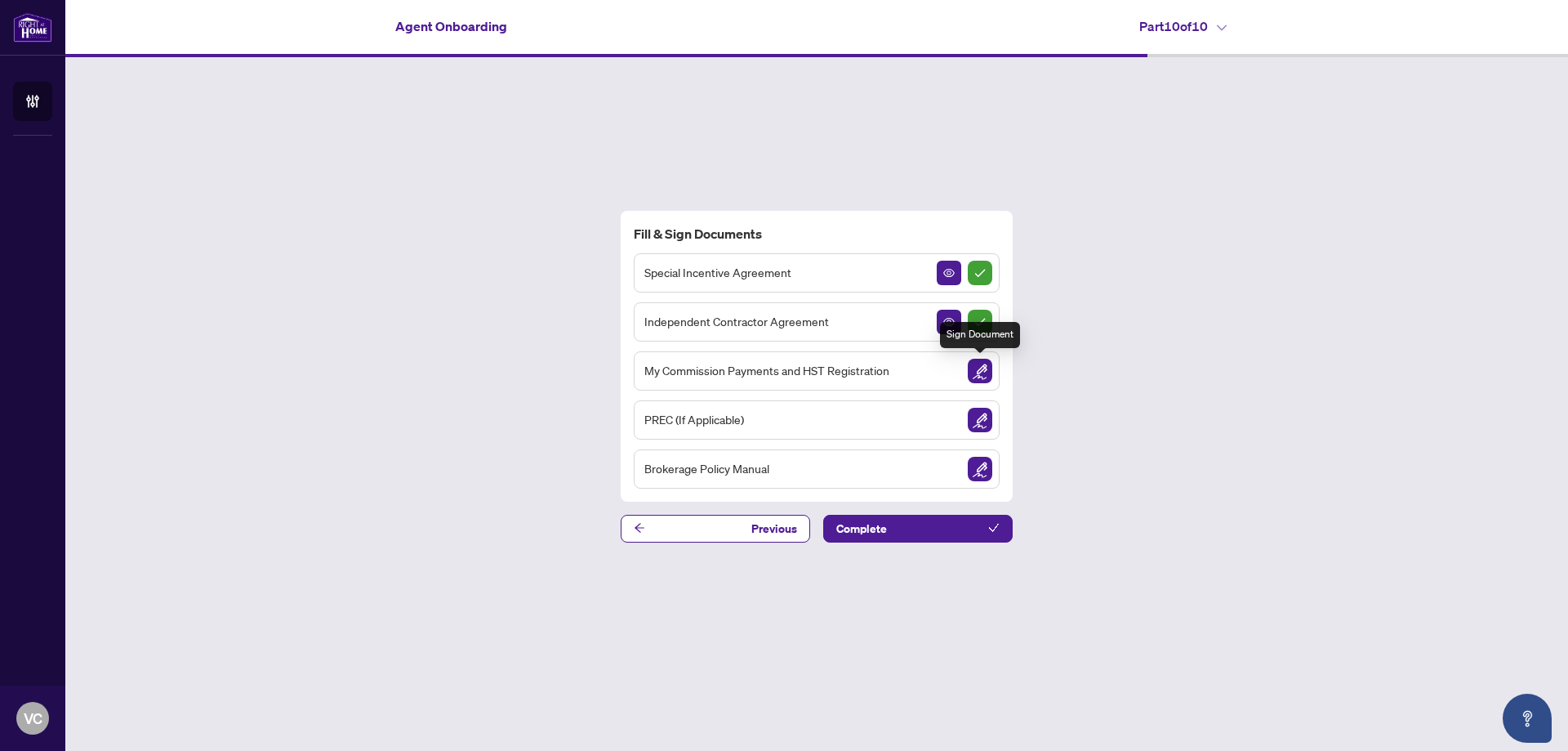
click at [980, 379] on img "Sign Document" at bounding box center [980, 371] width 25 height 25
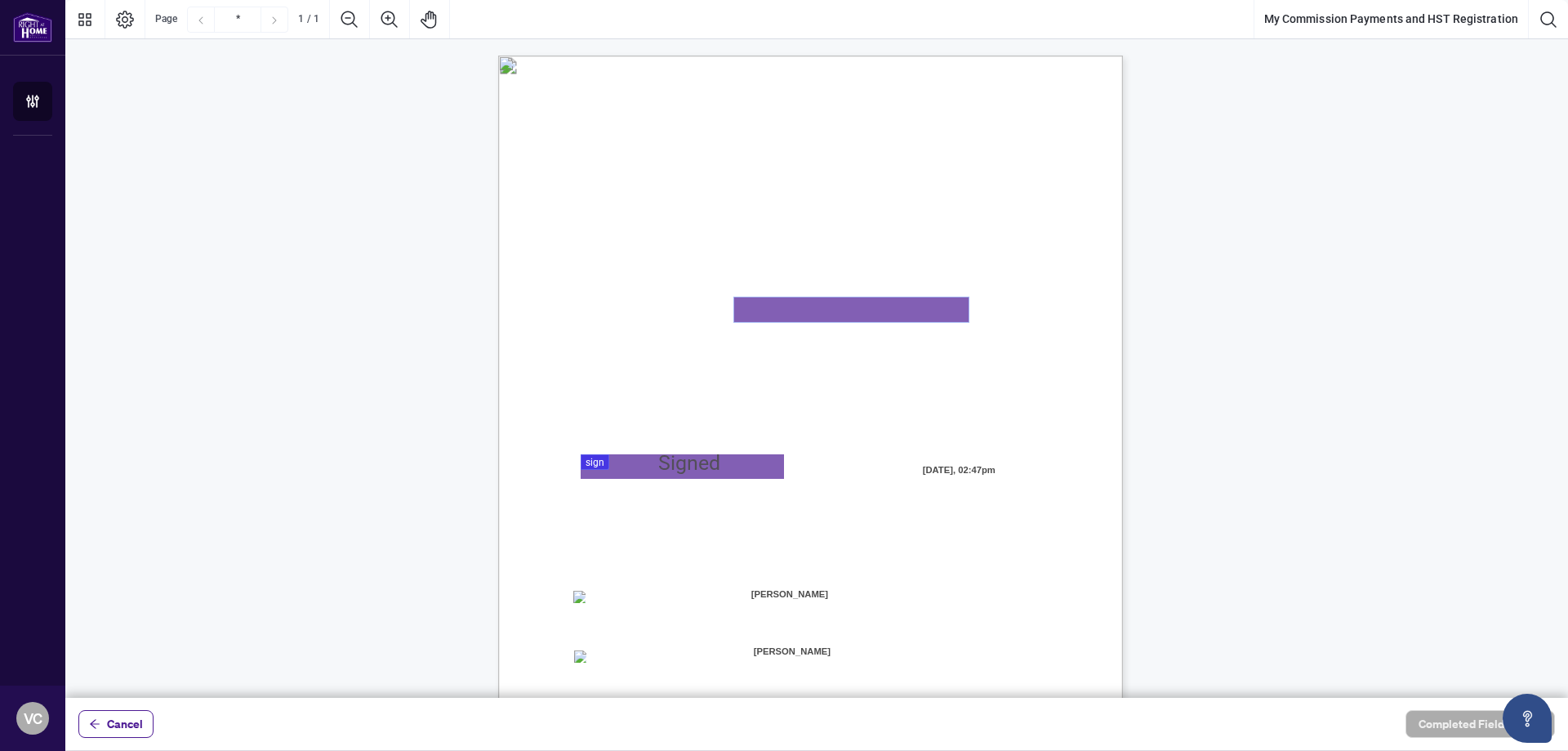
click at [841, 311] on textarea "01K2N82W0617PR3KA8X9DYAB9F" at bounding box center [851, 309] width 235 height 25
click at [802, 314] on textarea "01K2N82W0617PR3KA8X9DYAB9F" at bounding box center [851, 309] width 235 height 25
click at [763, 312] on textarea "01K2N82W0617PR3KA8X9DYAB9F" at bounding box center [851, 309] width 235 height 25
type textarea "**********"
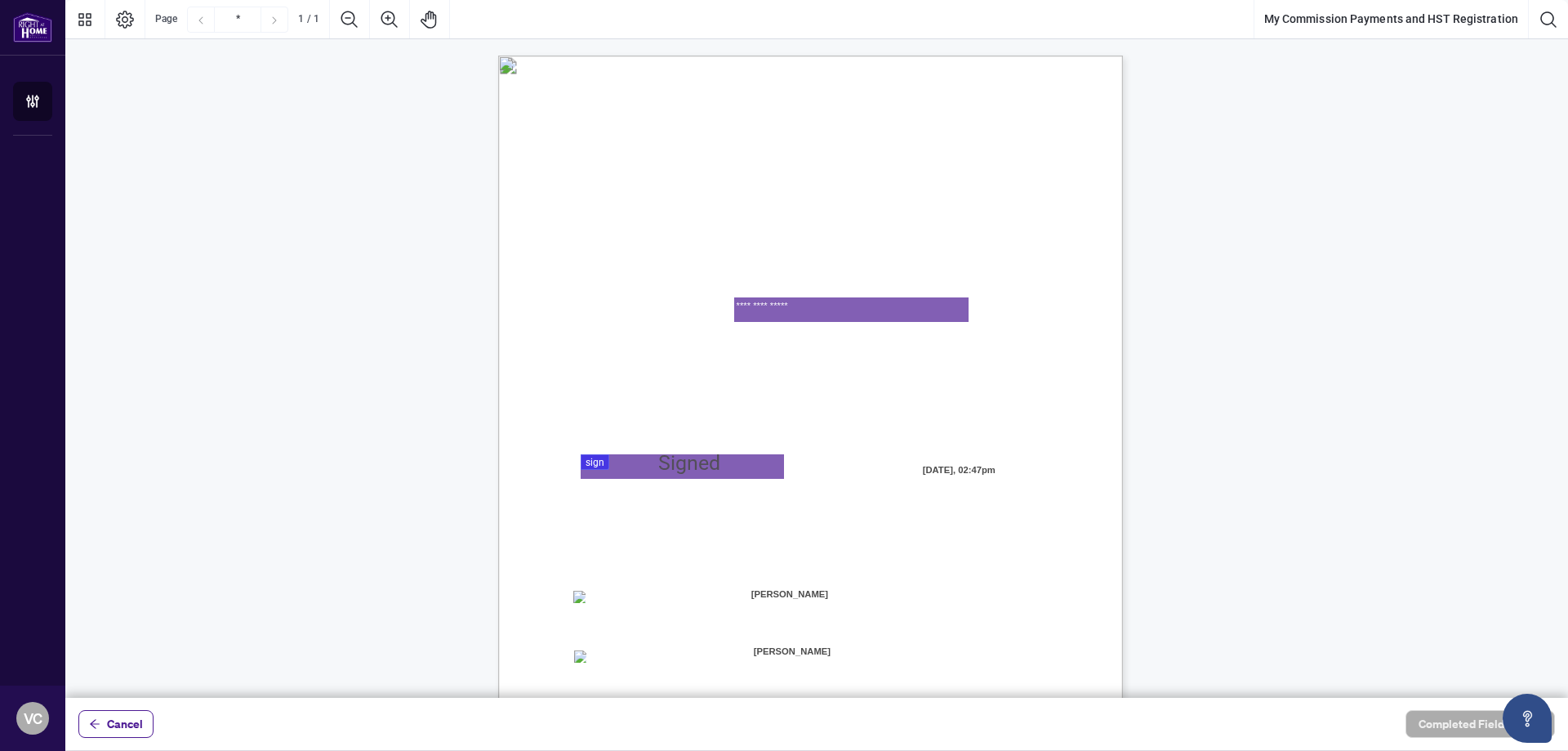
click at [590, 461] on div at bounding box center [816, 349] width 1503 height 698
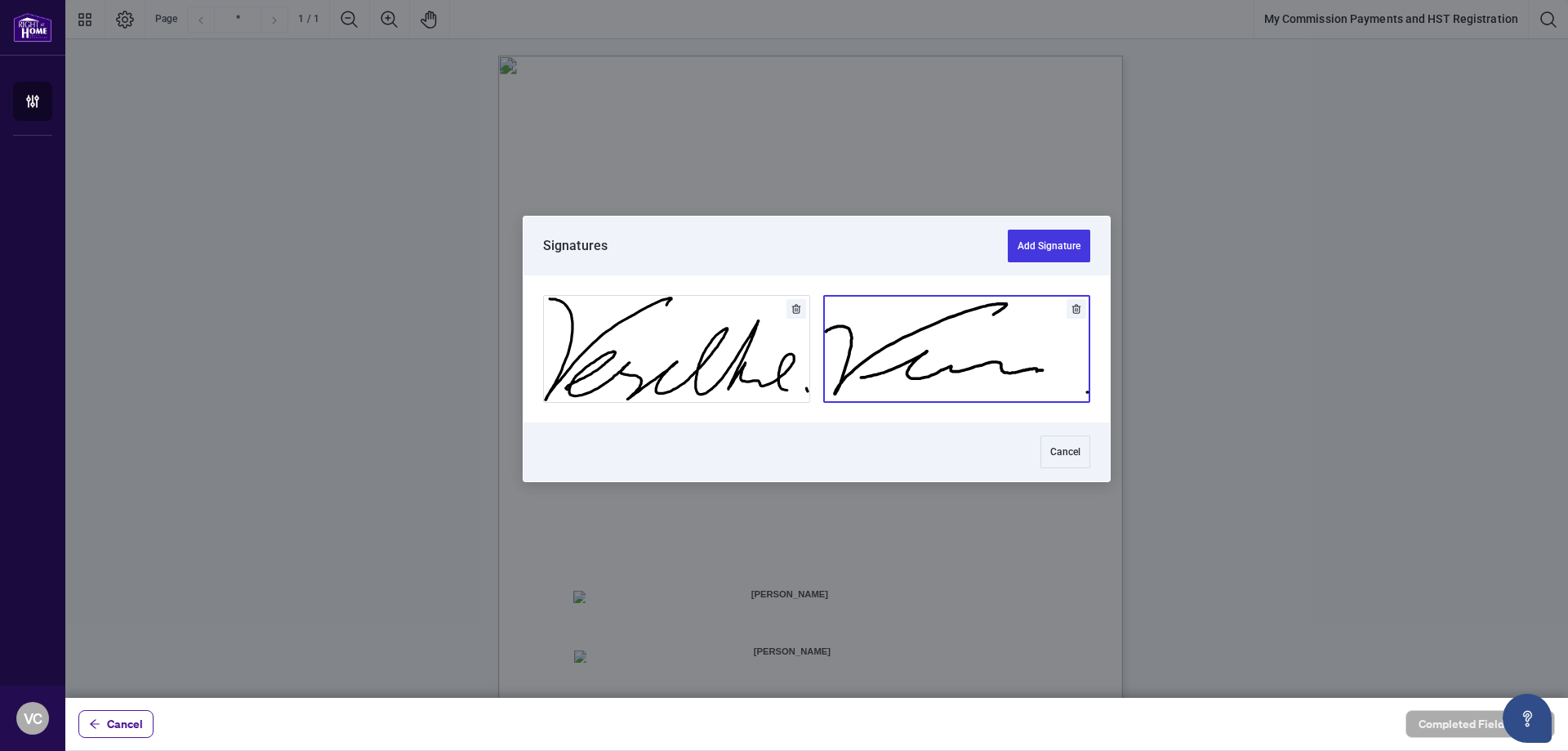
click at [970, 347] on button "Add Signature" at bounding box center [957, 348] width 266 height 106
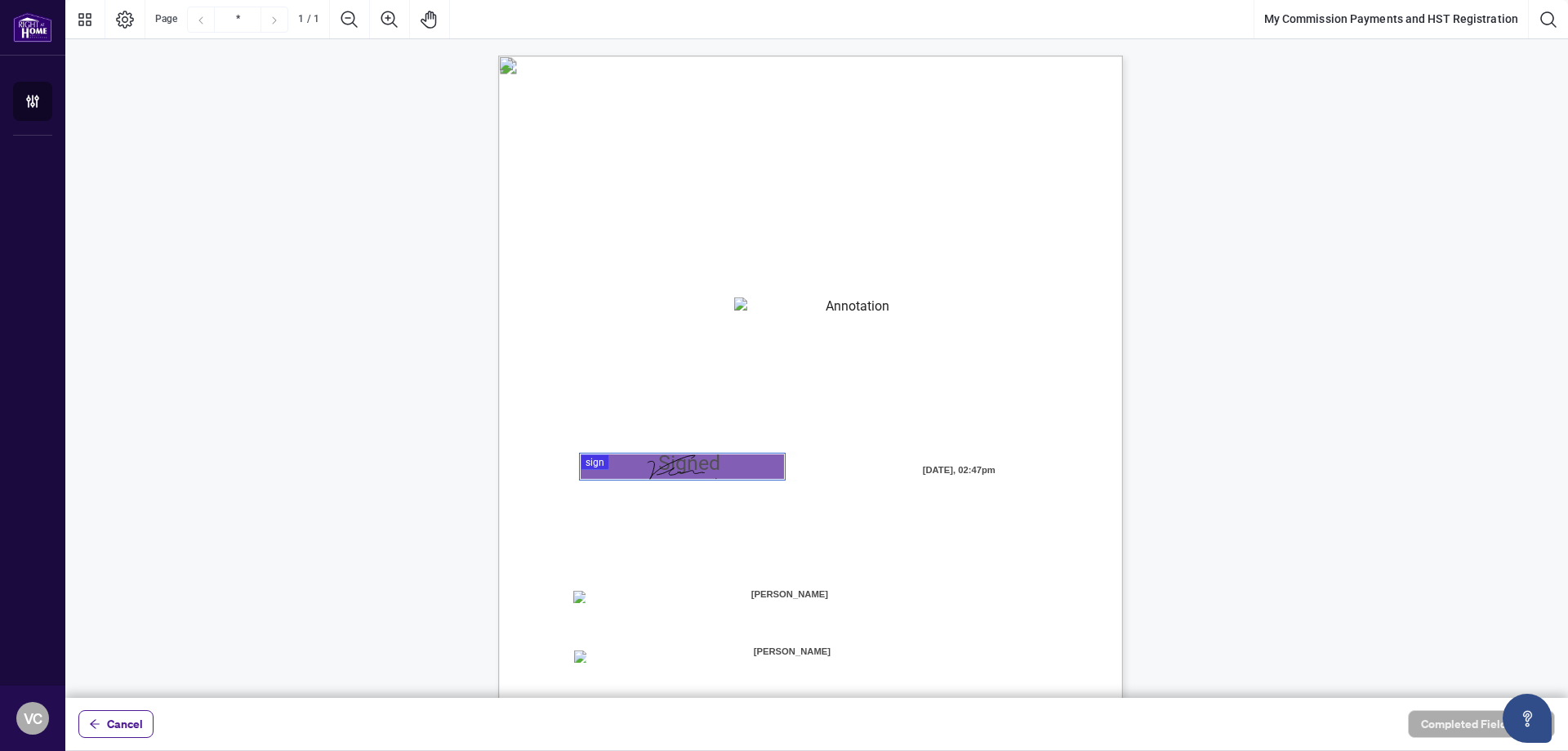
scroll to position [183, 0]
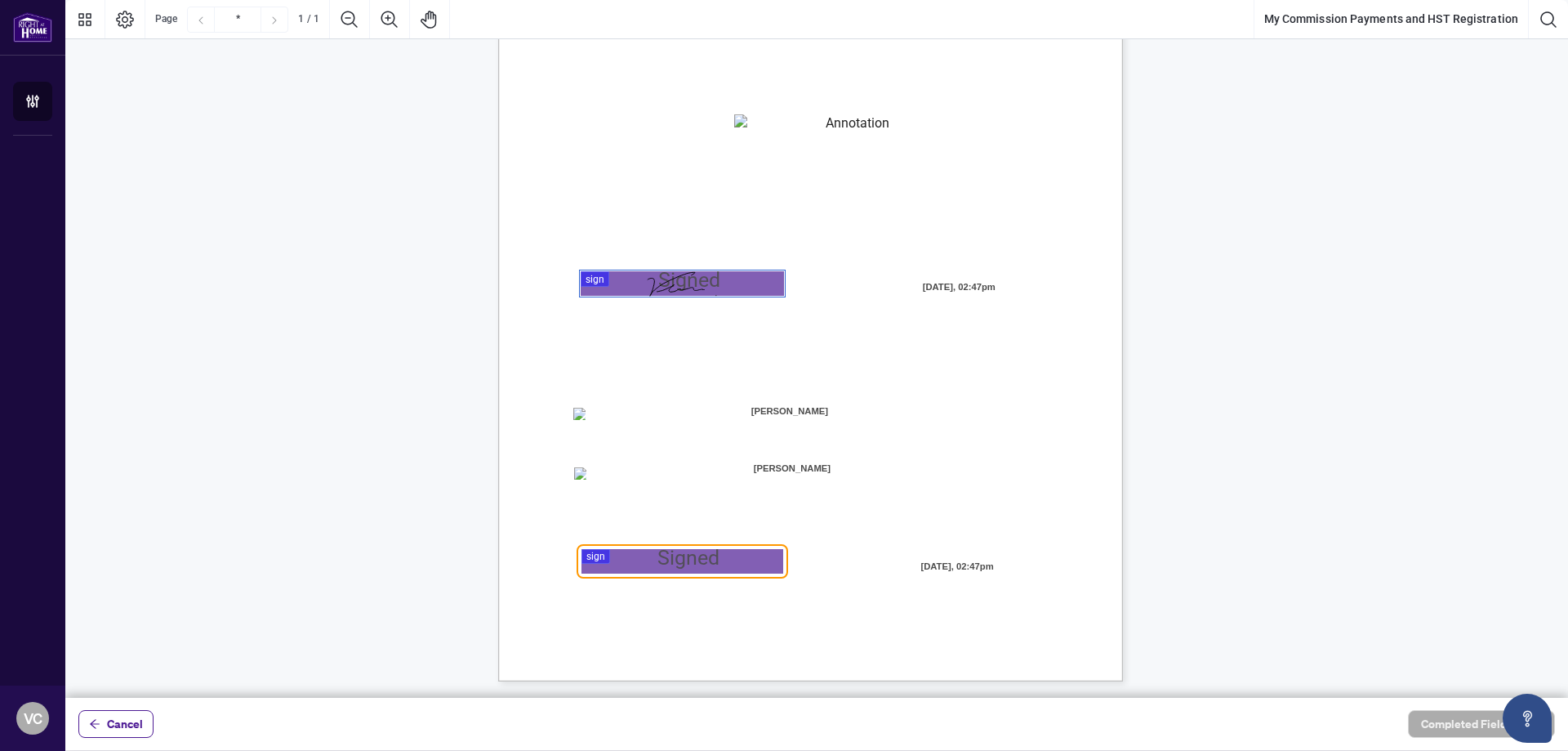
click at [588, 559] on div at bounding box center [816, 349] width 1503 height 698
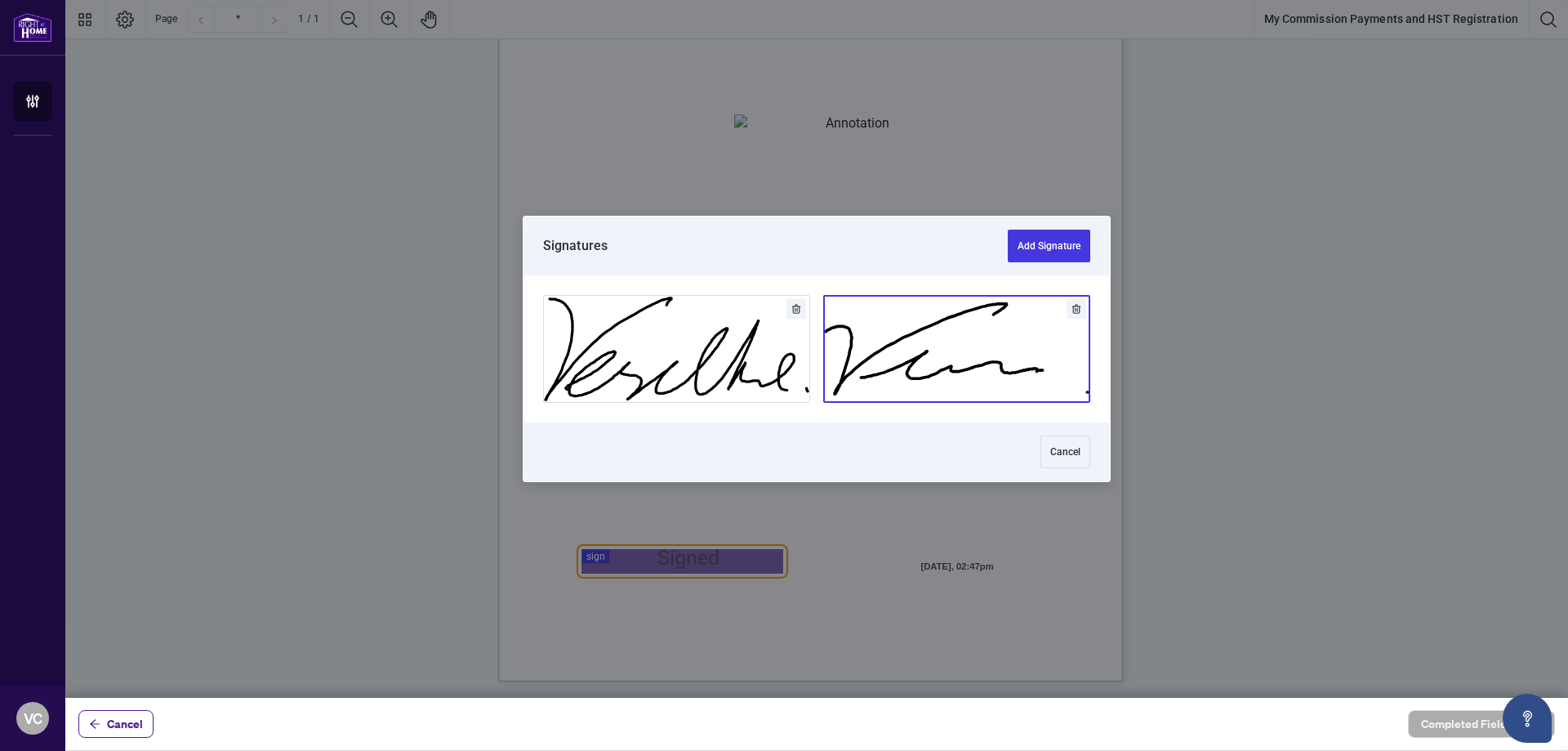
click at [969, 320] on button "Add Signature" at bounding box center [957, 348] width 266 height 106
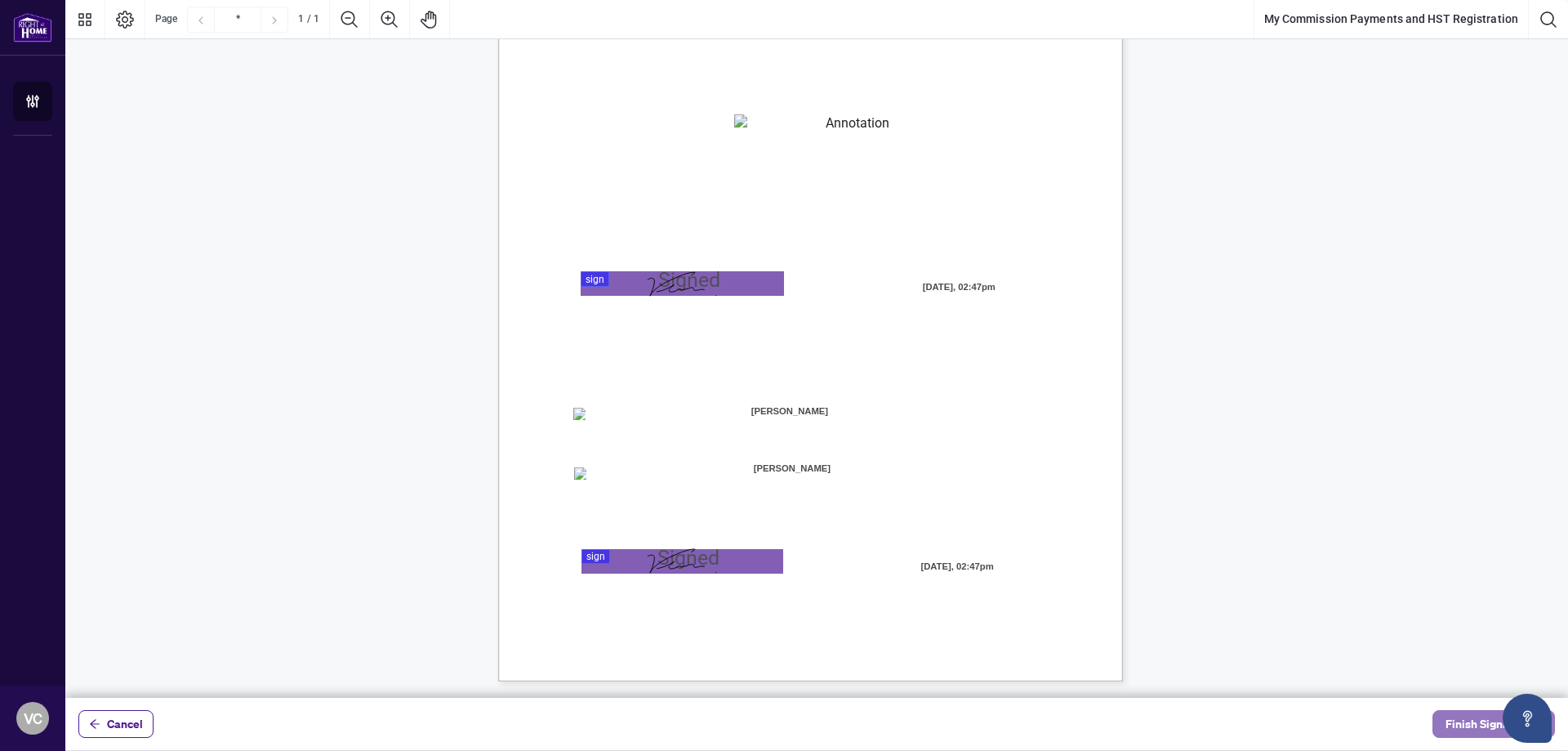
click at [1465, 721] on span "Finish Signing" at bounding box center [1482, 723] width 74 height 26
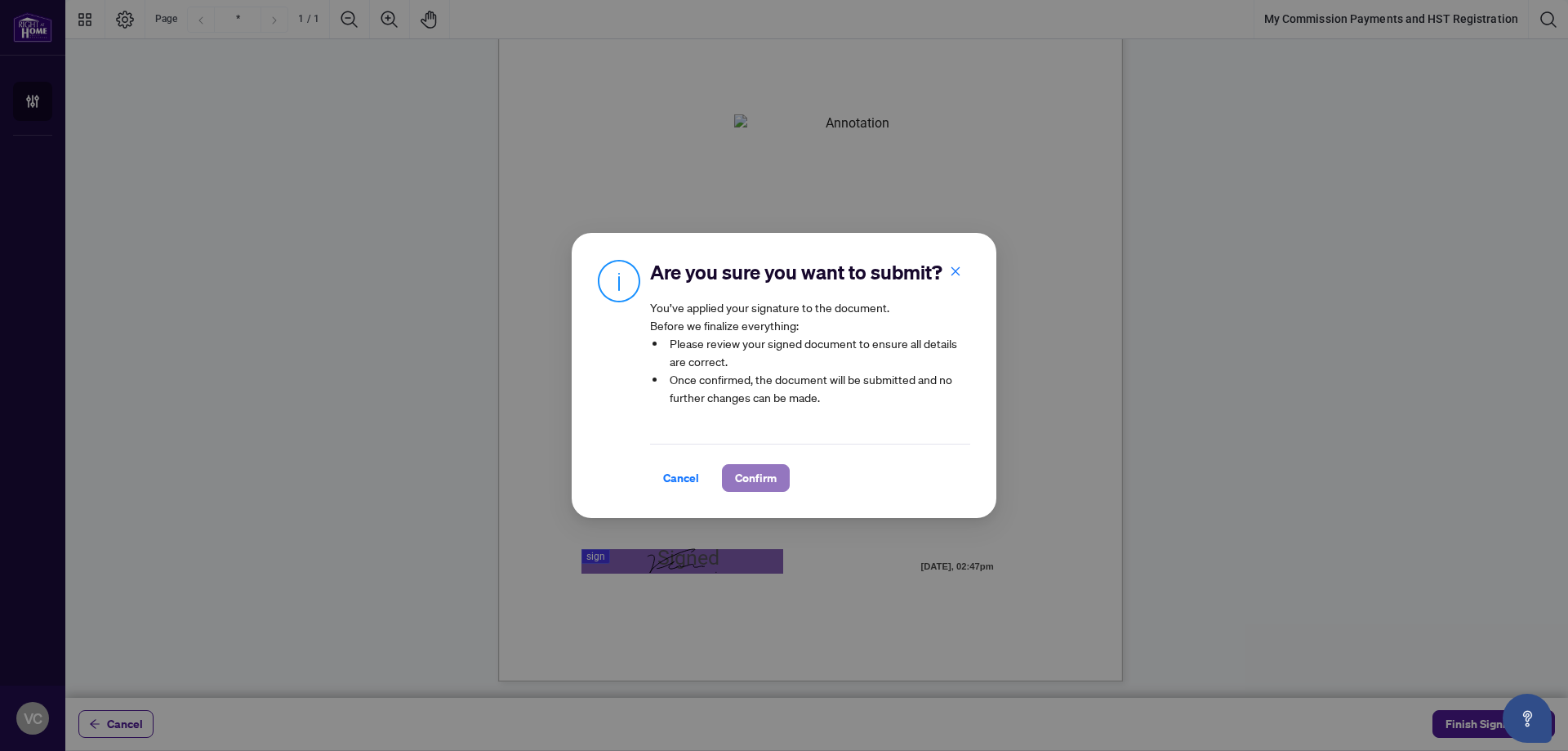
click at [748, 478] on span "Confirm" at bounding box center [755, 478] width 41 height 26
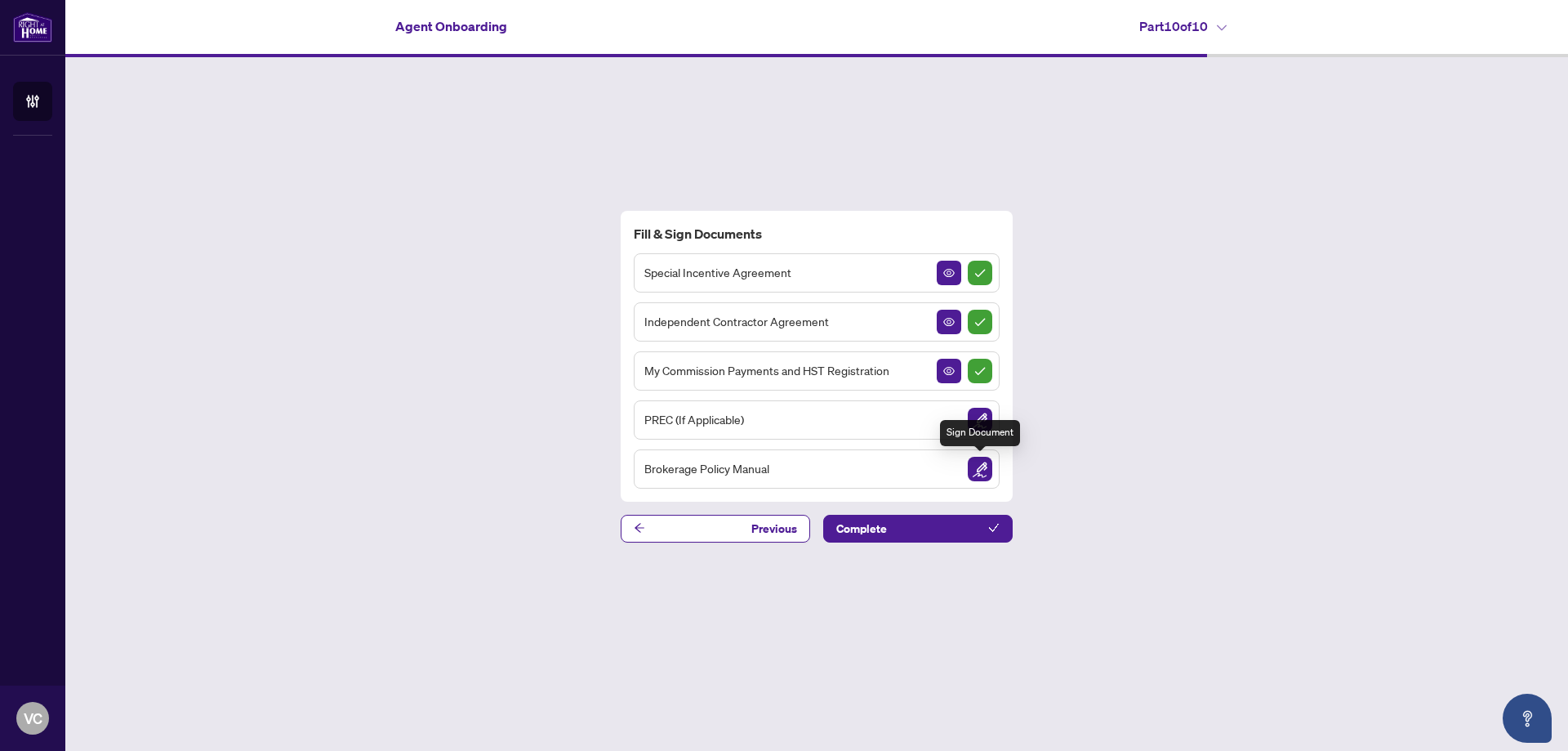
click at [983, 472] on img "Sign Document" at bounding box center [980, 468] width 25 height 25
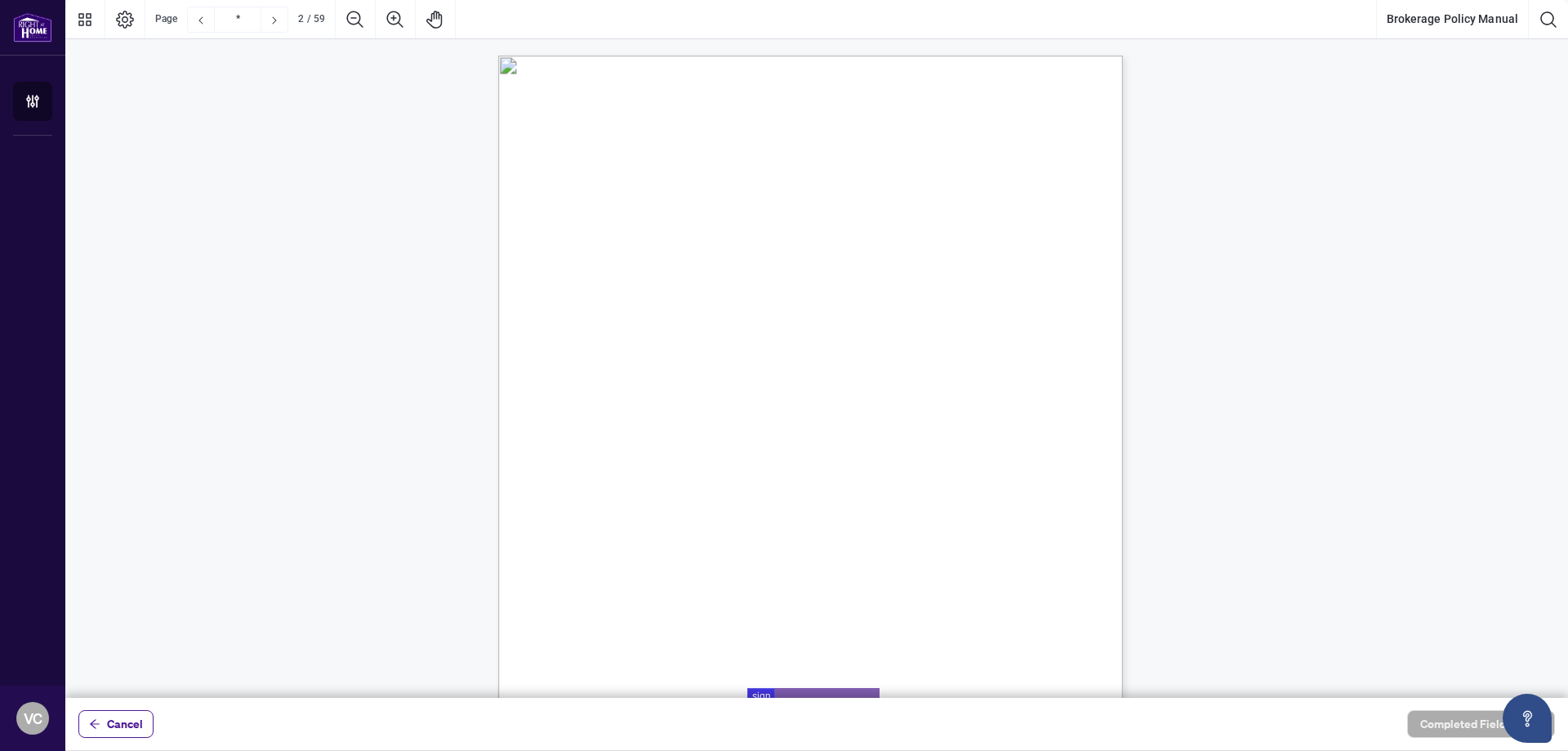
type input "*"
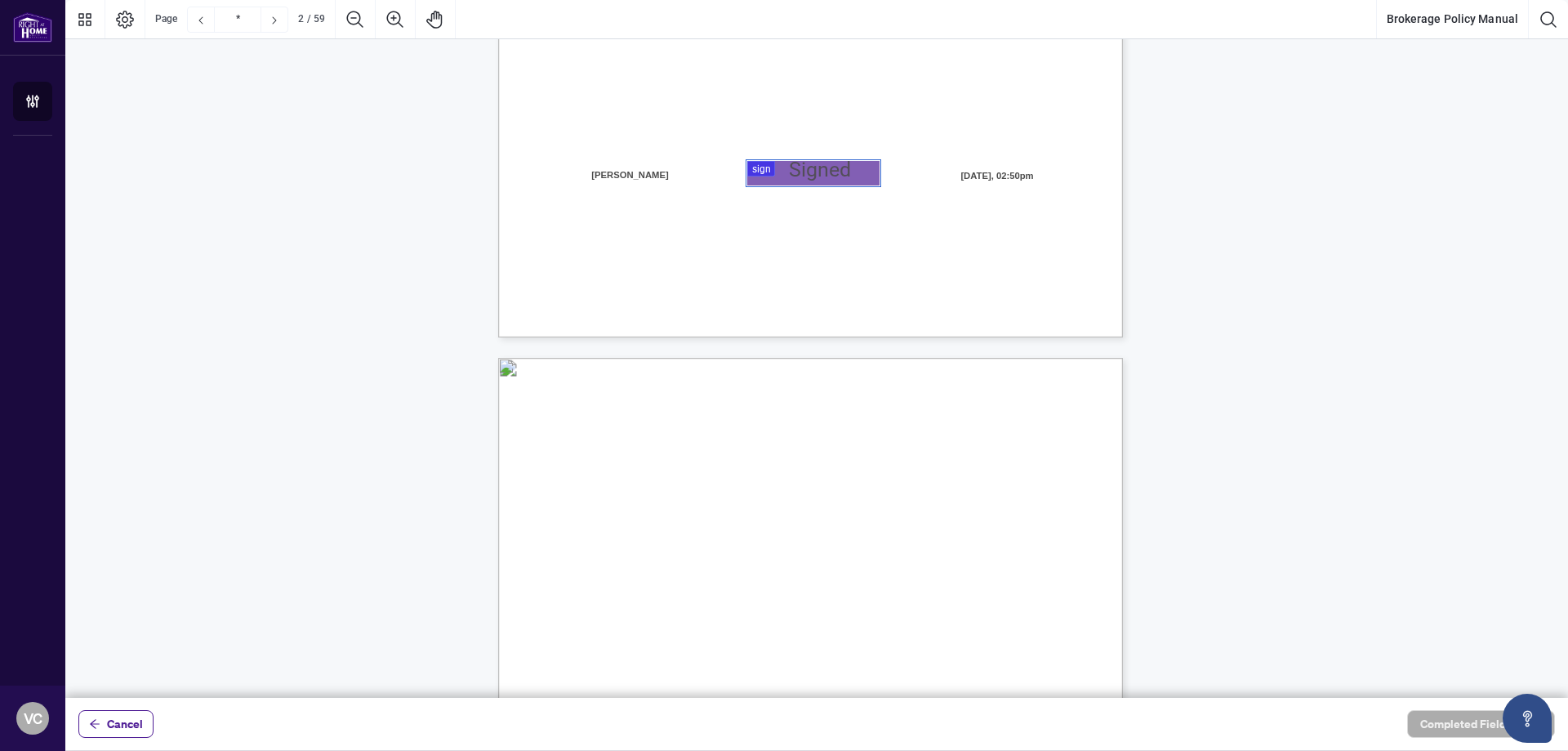
click at [763, 165] on div at bounding box center [816, 349] width 1503 height 698
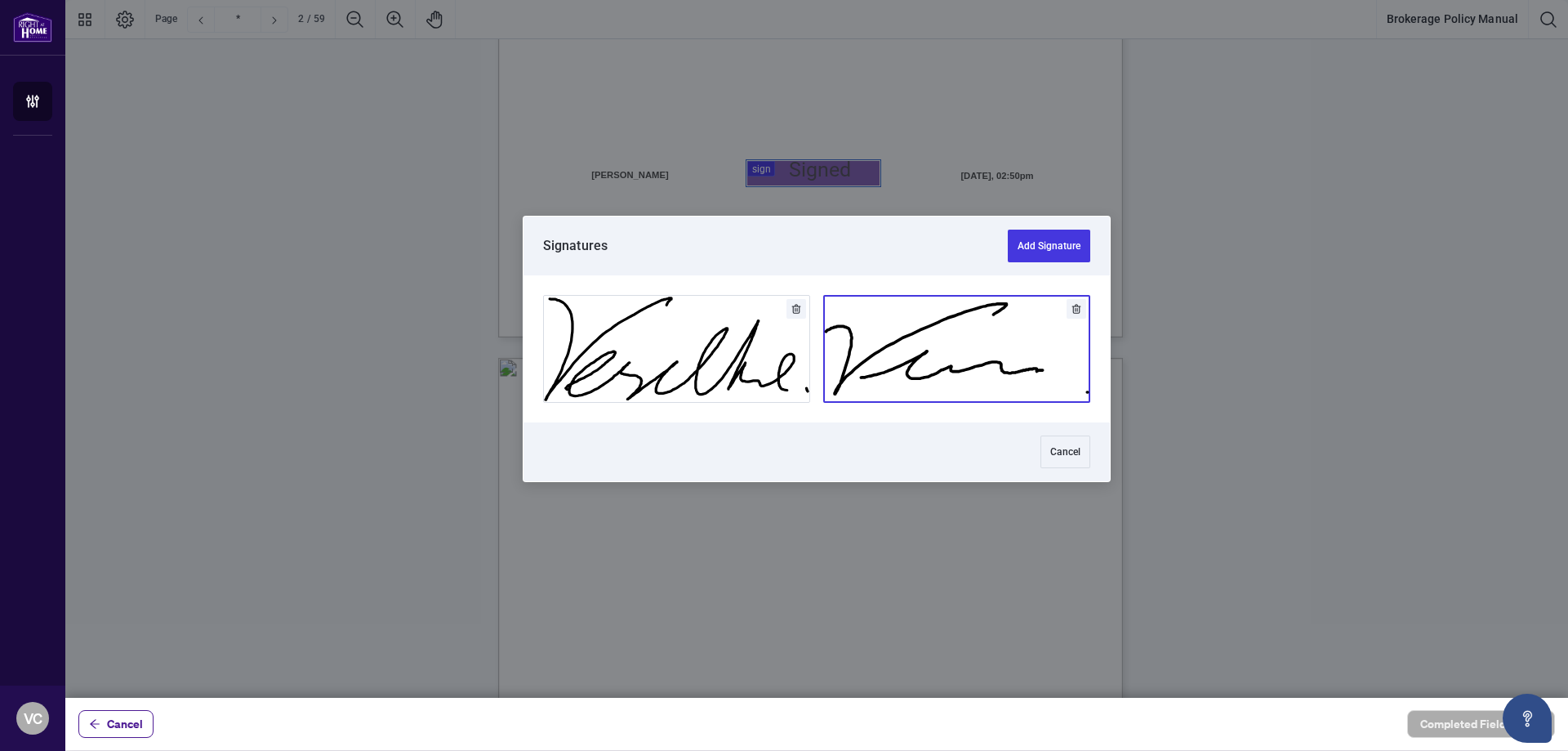
click at [915, 336] on button "Add Signature" at bounding box center [957, 348] width 266 height 106
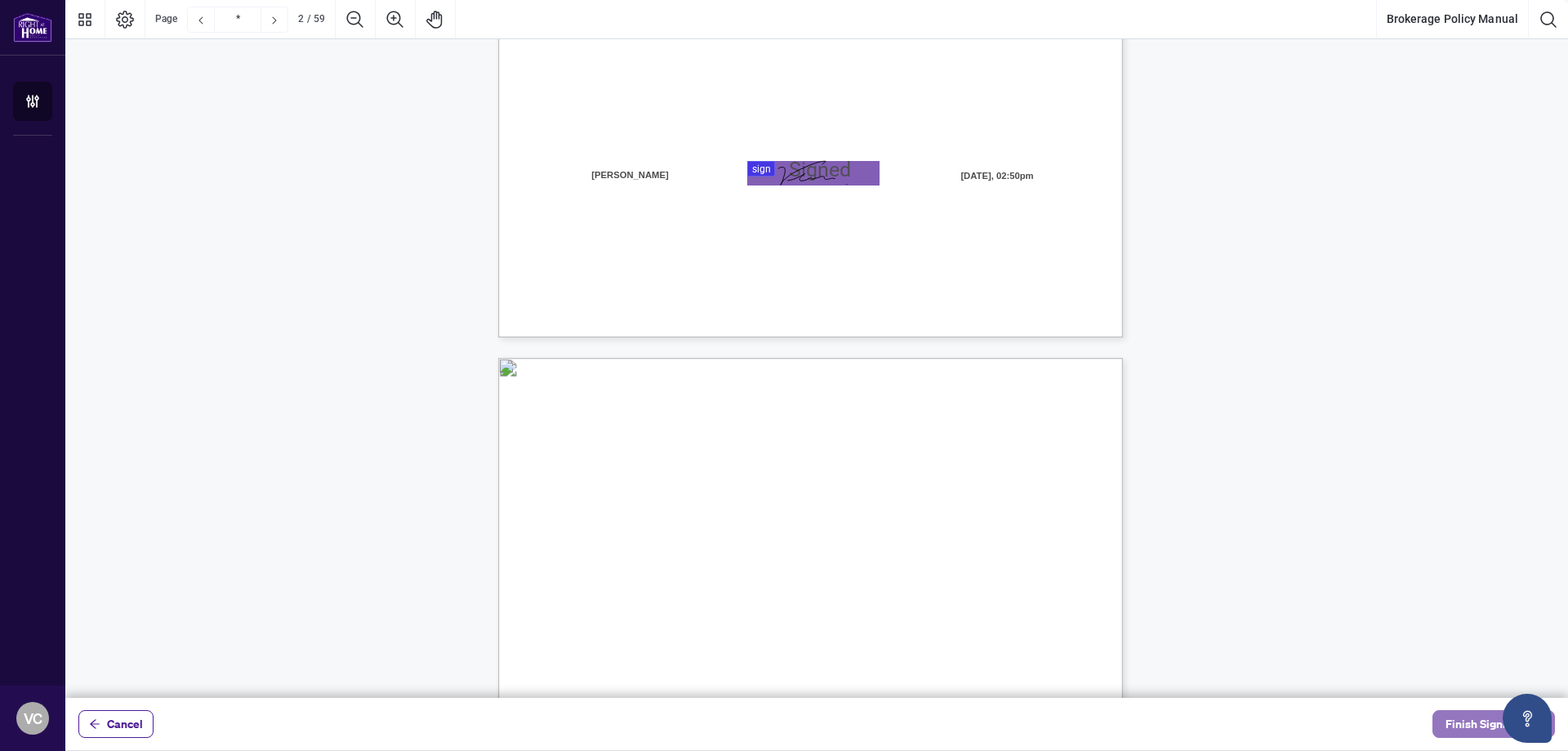
click at [1471, 729] on span "Finish Signing" at bounding box center [1482, 723] width 74 height 26
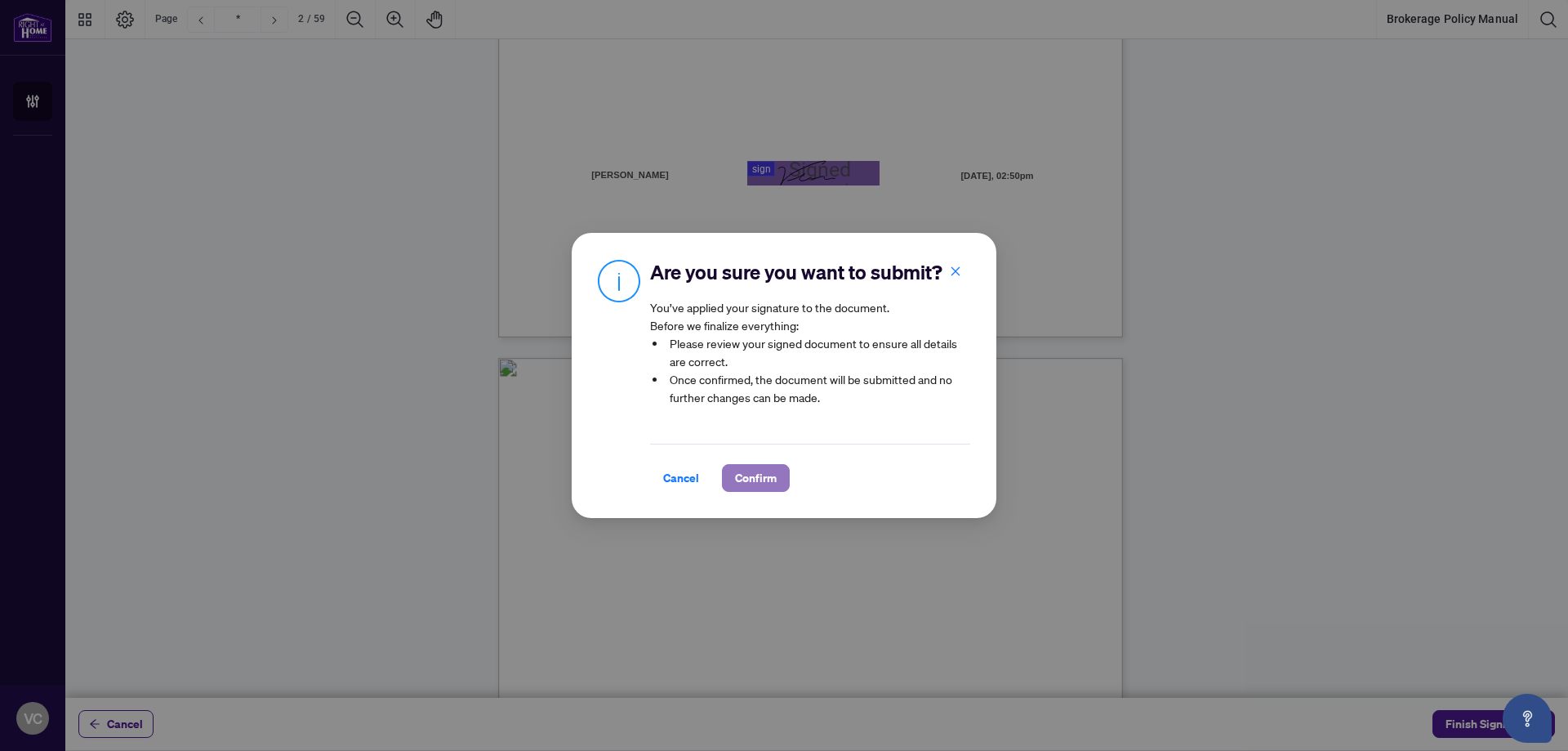
click at [758, 482] on span "Confirm" at bounding box center [755, 478] width 41 height 26
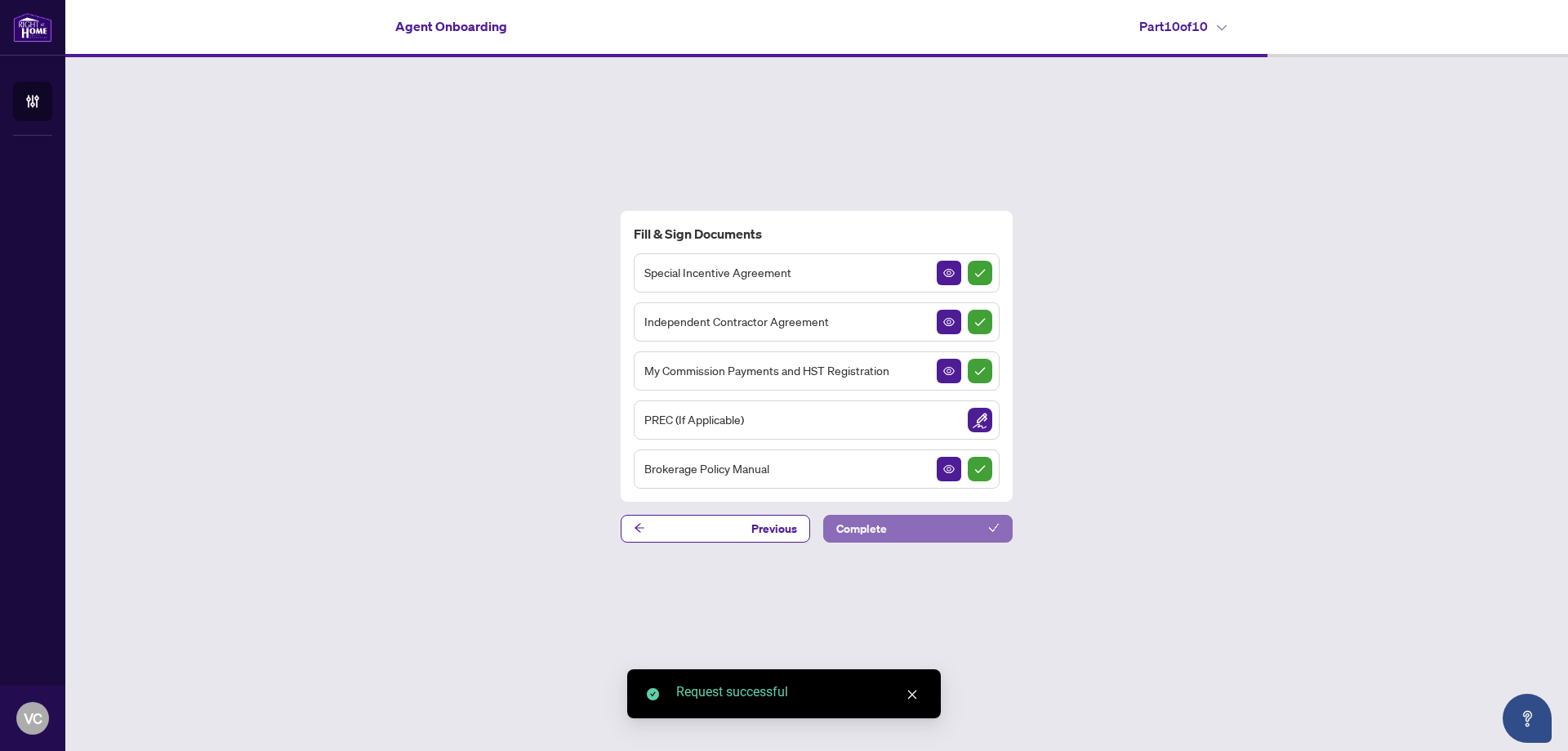
click at [879, 531] on span "Complete" at bounding box center [862, 528] width 51 height 26
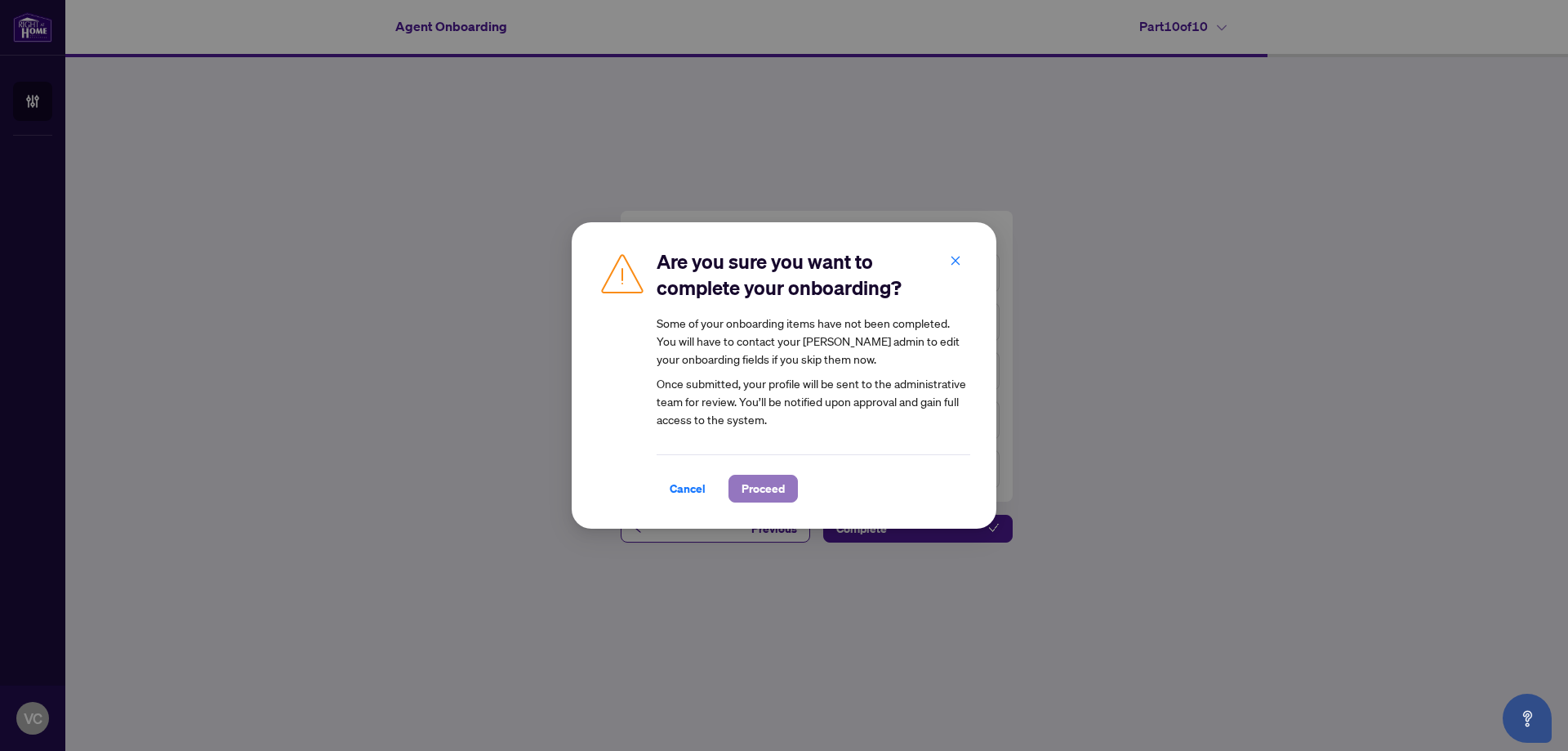
click at [765, 488] on span "Proceed" at bounding box center [763, 489] width 43 height 26
